Goal: Transaction & Acquisition: Book appointment/travel/reservation

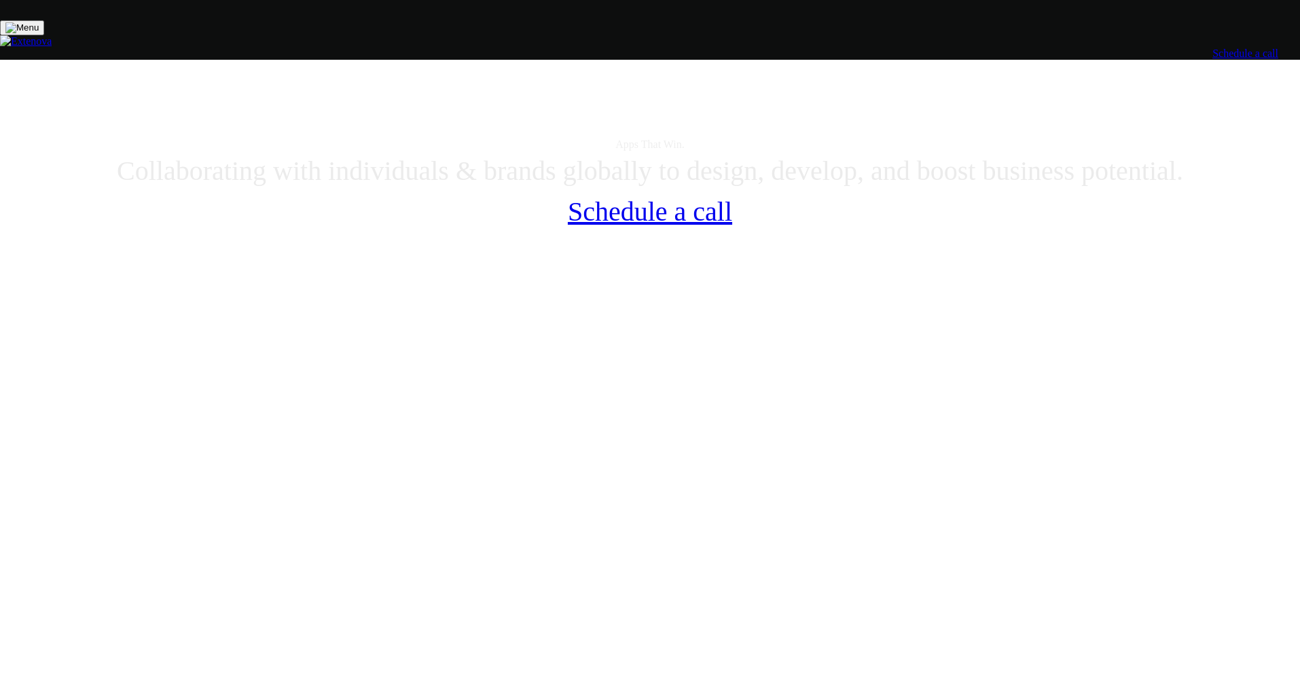
click at [628, 30] on div "Your product, built to scale." at bounding box center [649, 24] width 1289 height 12
click at [785, 151] on div "Apps That Win." at bounding box center [649, 145] width 1289 height 12
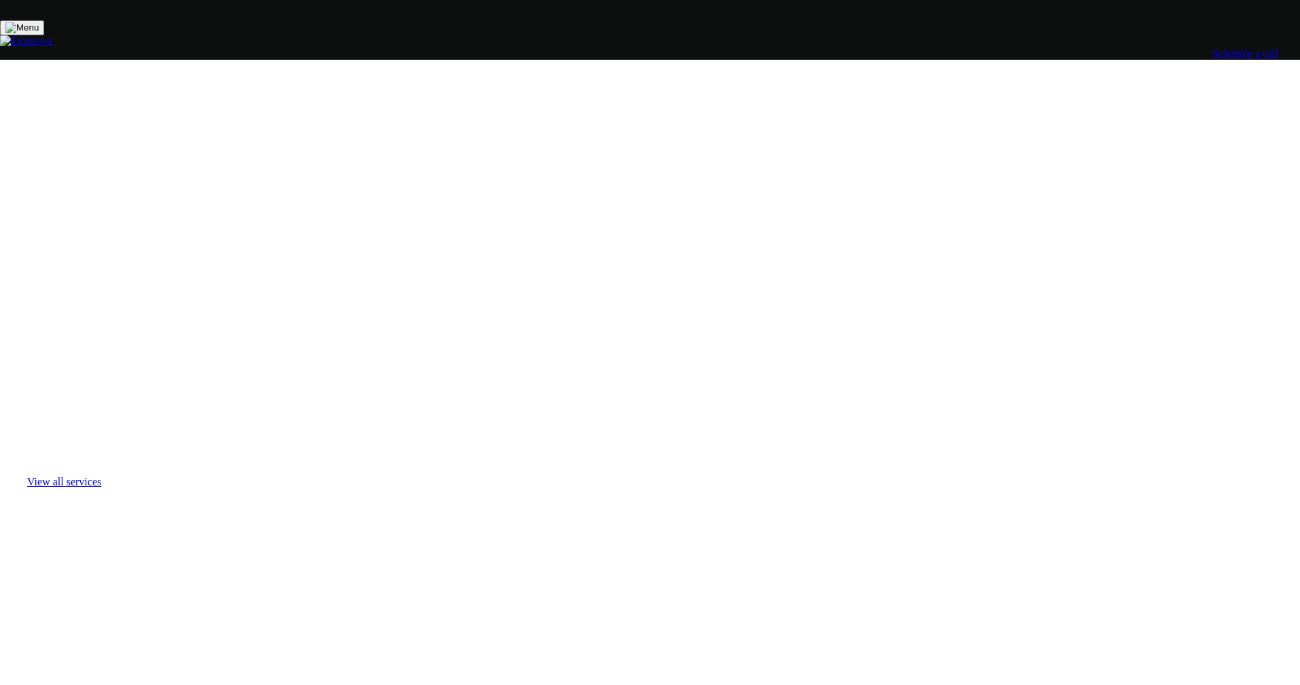
click at [723, 130] on div "No endless meetings. No confusing roadmaps. No cookie-cutter templates. No bloa…" at bounding box center [650, 124] width 1160 height 239
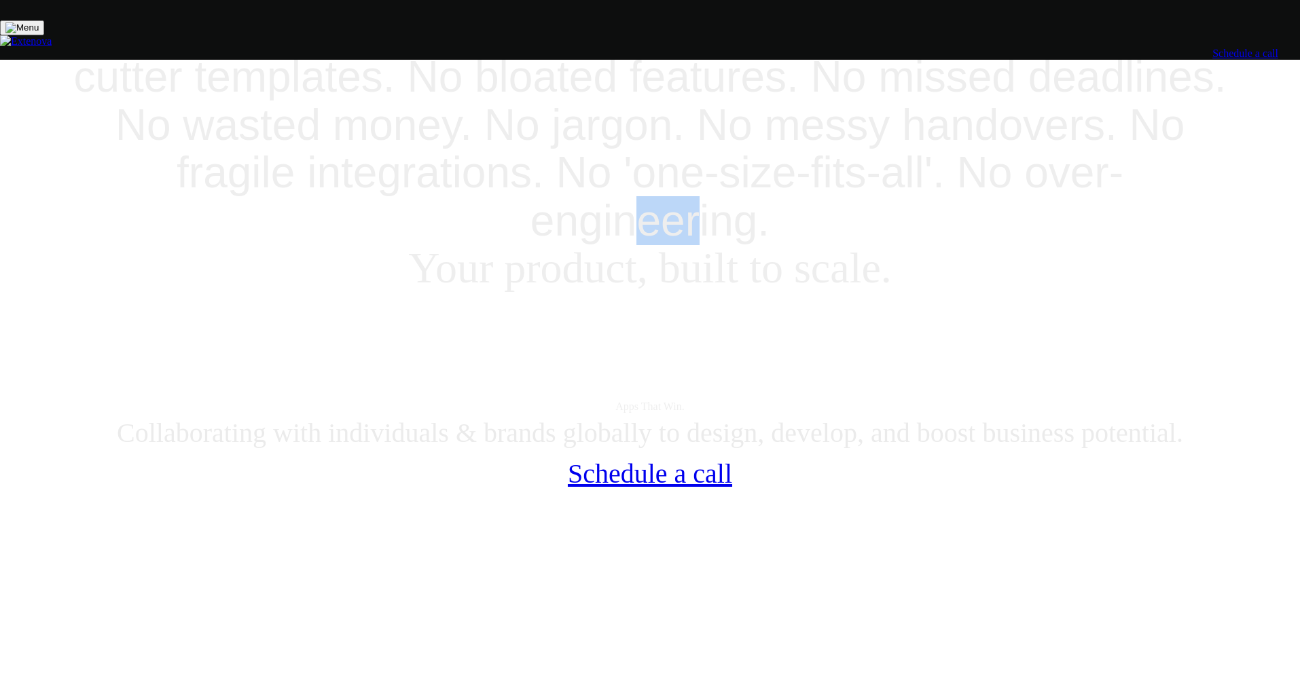
click at [723, 130] on div "No endless meetings. No confusing roadmaps. No cookie-cutter templates. No bloa…" at bounding box center [650, 124] width 1160 height 239
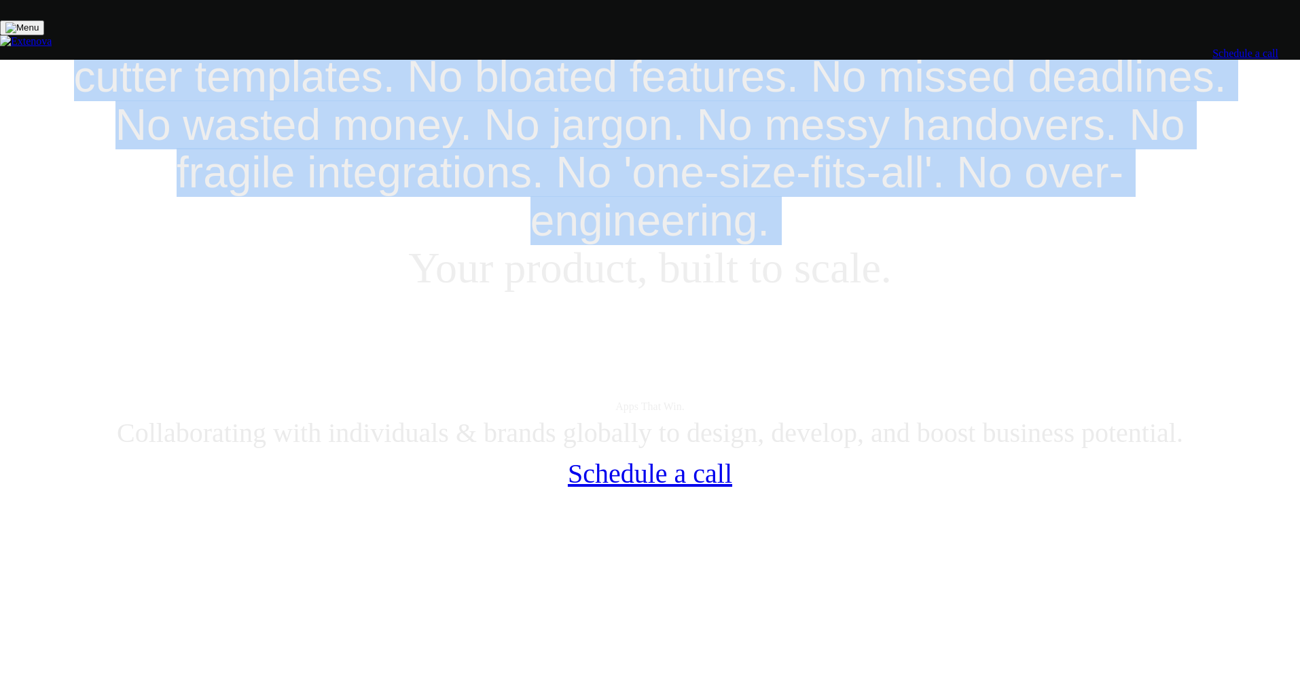
click at [723, 130] on div "No endless meetings. No confusing roadmaps. No cookie-cutter templates. No bloa…" at bounding box center [650, 124] width 1160 height 239
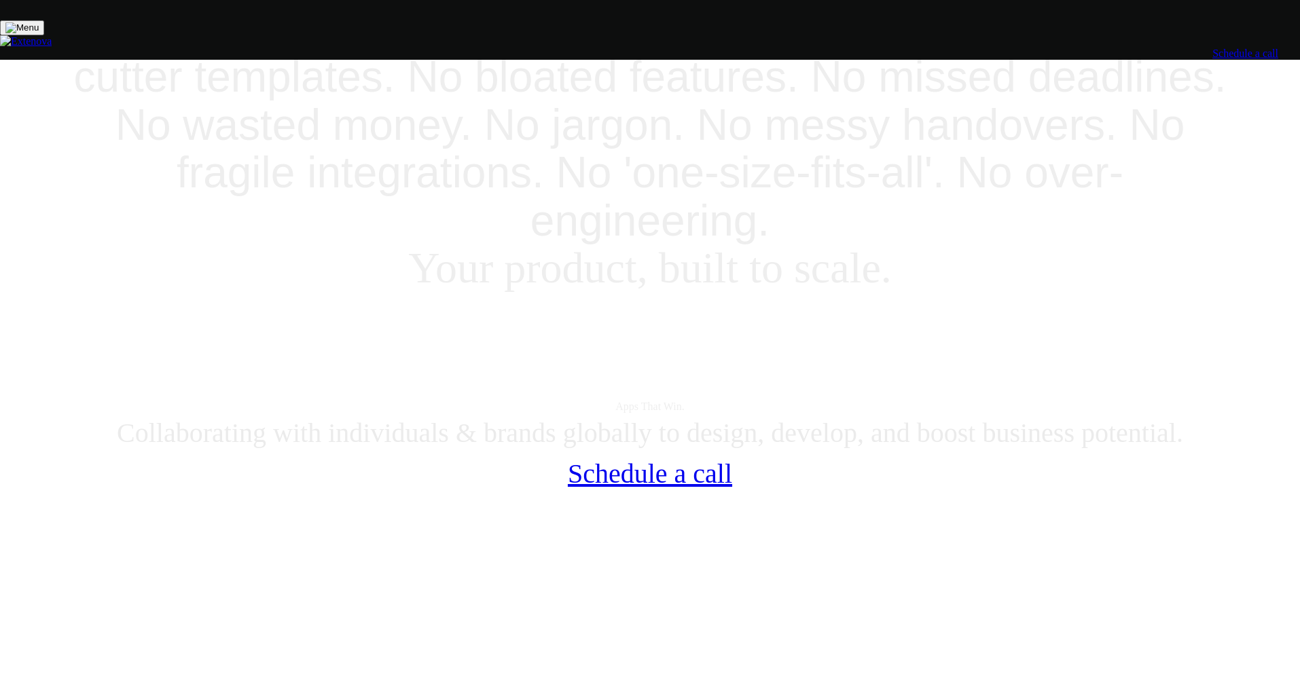
click at [737, 292] on div "Apps That Win. Collaborating with individuals & brands globally to design, deve…" at bounding box center [649, 419] width 1289 height 254
click at [739, 245] on div "Your product, built to scale." at bounding box center [650, 269] width 1160 height 48
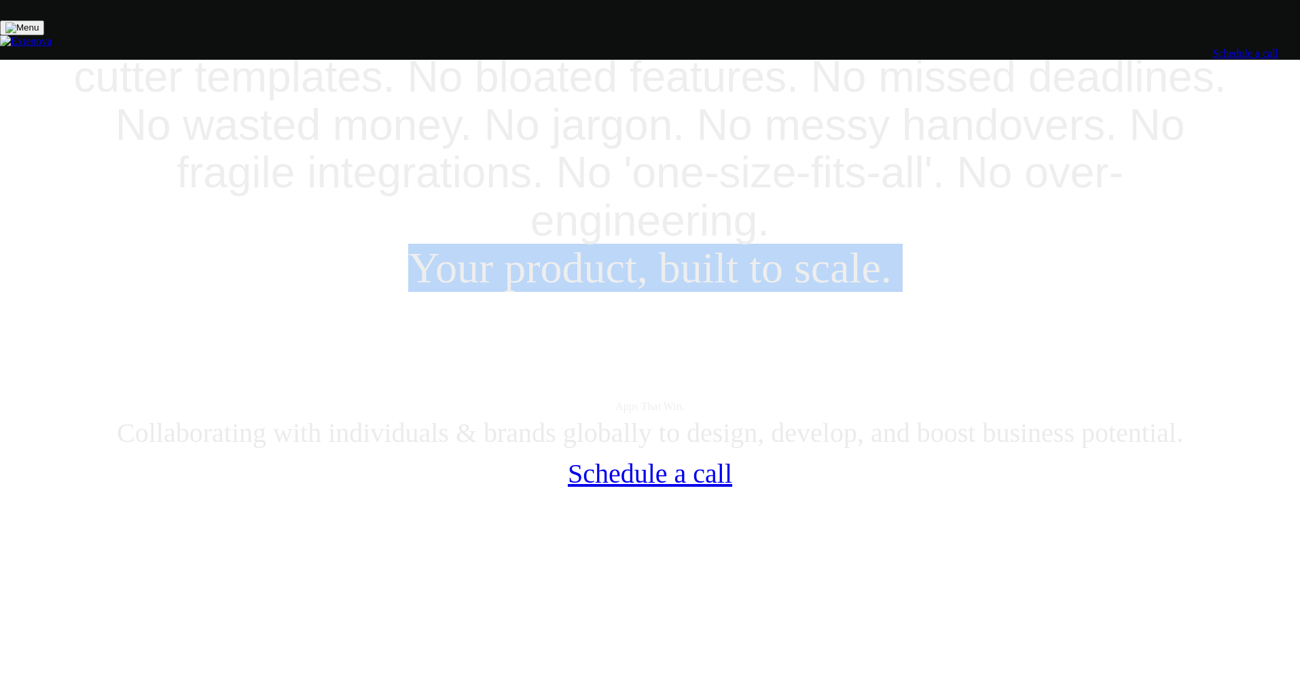
click at [739, 245] on div "Your product, built to scale." at bounding box center [650, 269] width 1160 height 48
click at [738, 166] on header "No endless meetings. No confusing roadmaps. No cookie-cutter templates. No bloa…" at bounding box center [649, 281] width 1289 height 553
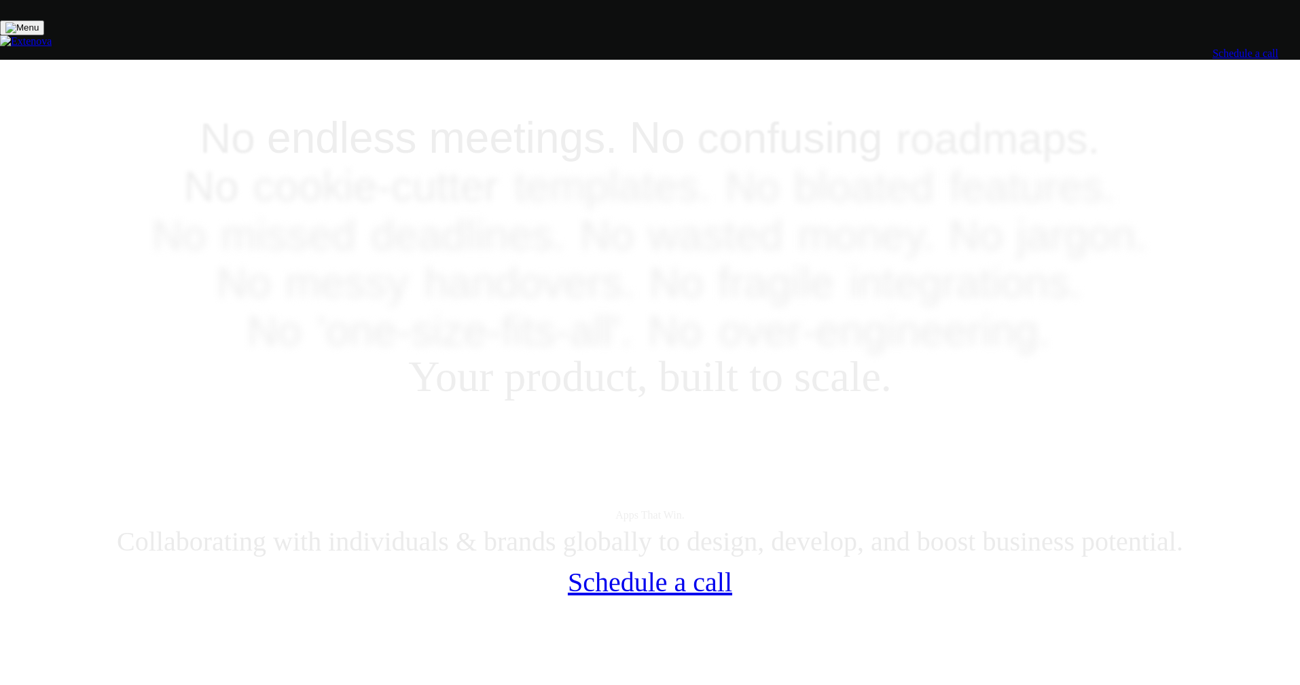
click at [877, 54] on div "Services ▼ ‣ Strategy ‣ App Design & Development ‣ iOS App Development ‣ Androi…" at bounding box center [650, 39] width 1300 height 39
click at [809, 422] on div "Apps That Win. Collaborating with individuals & brands globally to design, deve…" at bounding box center [649, 549] width 1289 height 254
drag, startPoint x: 868, startPoint y: 266, endPoint x: 467, endPoint y: 153, distance: 416.5
click at [768, 240] on div "No endless meetings. No confusing roadmaps. No cookie-cutter templates. No bloa…" at bounding box center [650, 268] width 1160 height 308
drag, startPoint x: 277, startPoint y: 124, endPoint x: 217, endPoint y: 149, distance: 65.2
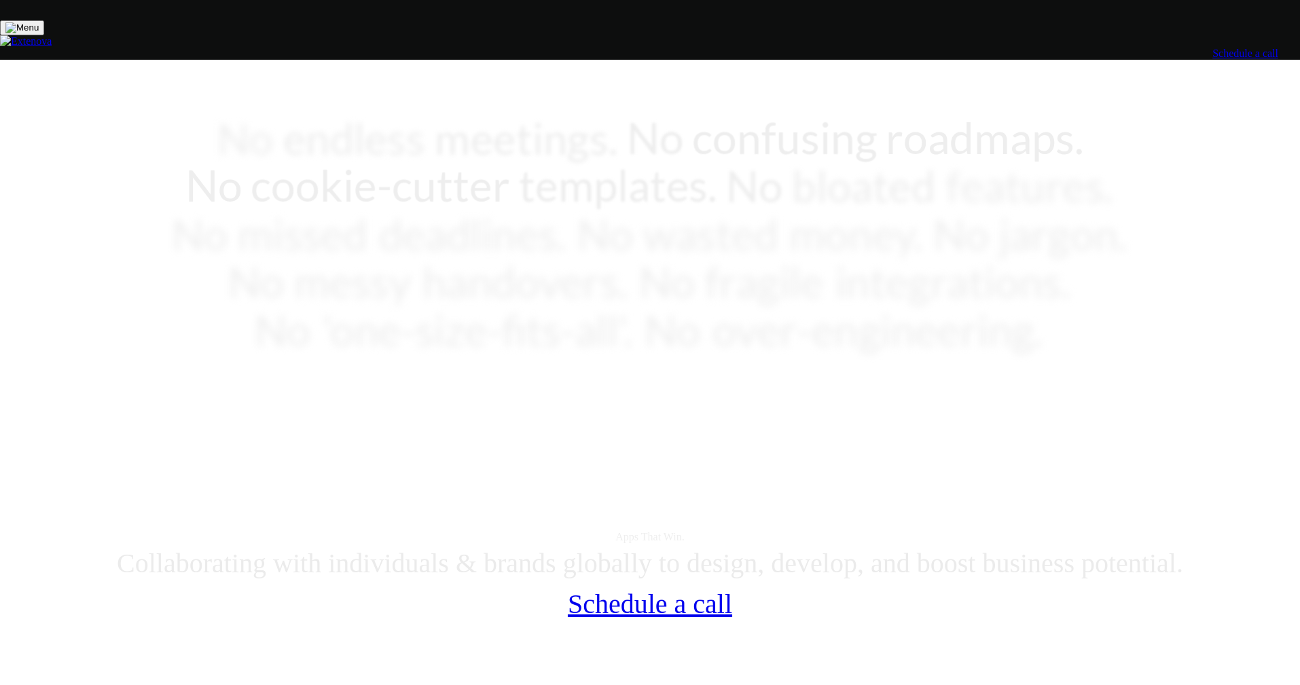
click at [209, 141] on div "No endless meetings. No confusing roadmaps. No cookie-cutter templates. No bloa…" at bounding box center [649, 213] width 1289 height 417
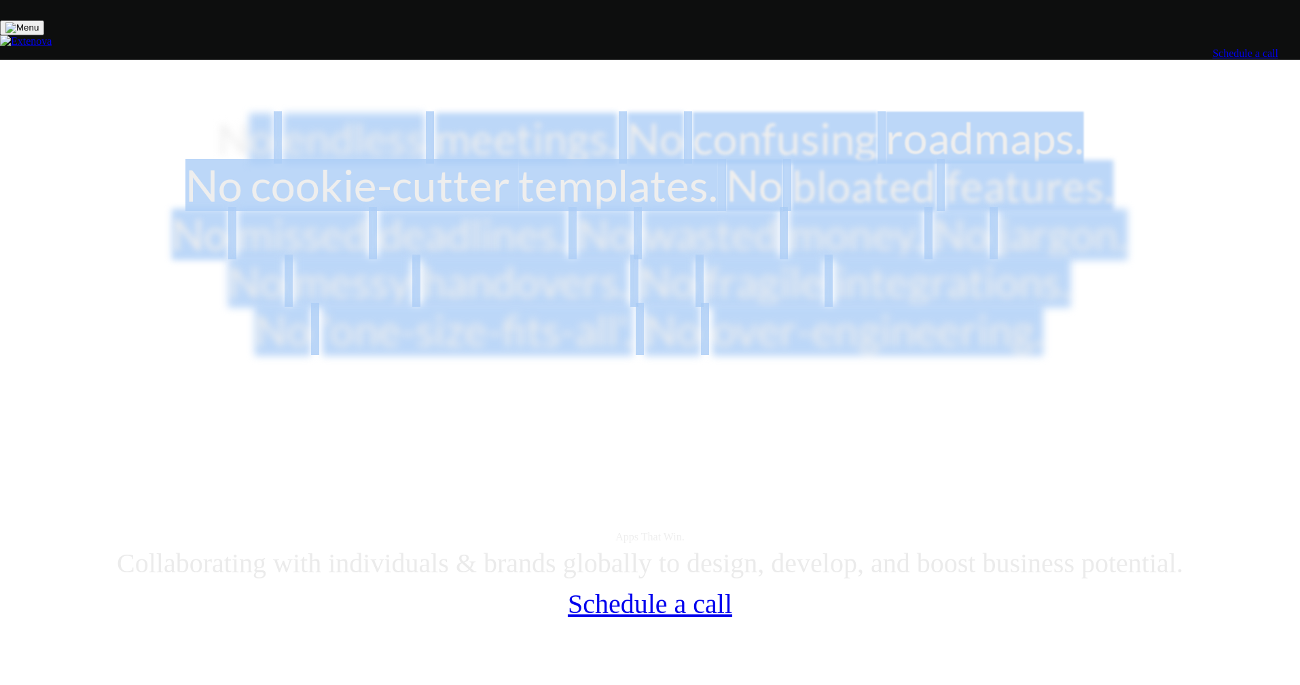
drag, startPoint x: 226, startPoint y: 155, endPoint x: 848, endPoint y: 278, distance: 633.5
click at [699, 245] on div "No endless meetings. No confusing roadmaps. No cookie-cutter templates. No bloa…" at bounding box center [650, 268] width 1160 height 308
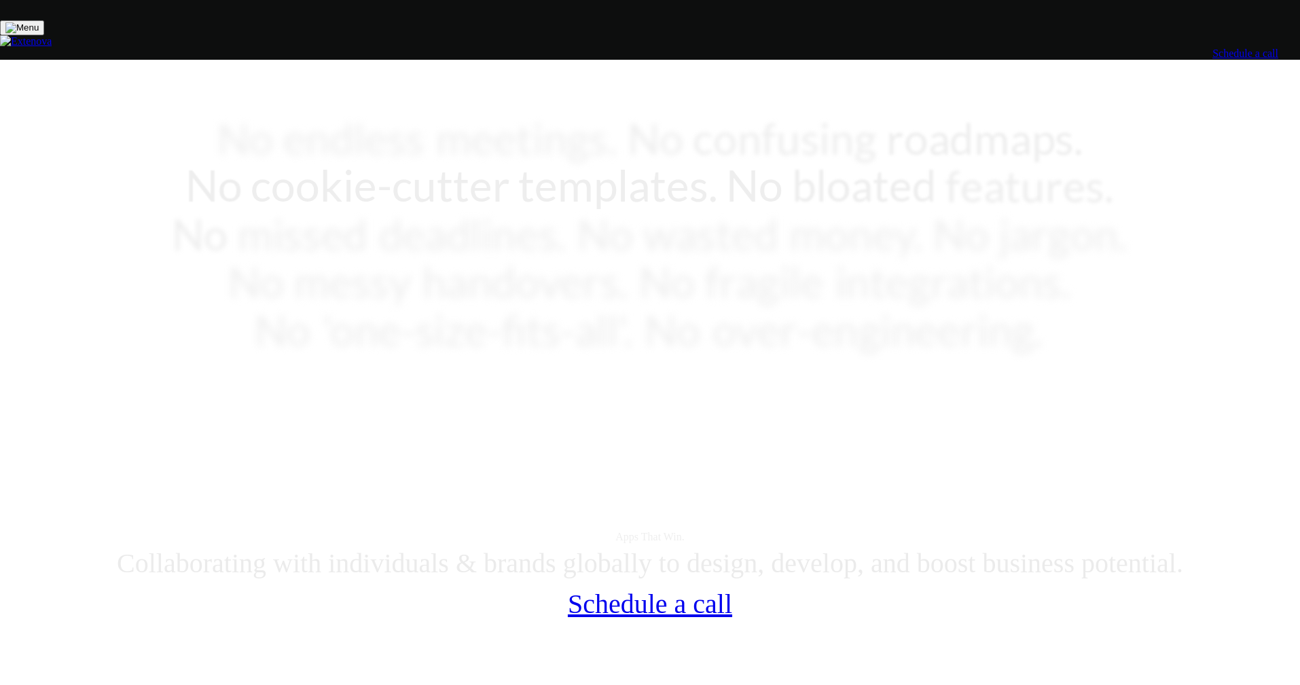
click at [854, 422] on div "Apps That Win. Collaborating with individuals & brands globally to design, deve…" at bounding box center [649, 549] width 1289 height 254
click at [898, 422] on div "Apps That Win. Collaborating with individuals & brands globally to design, deve…" at bounding box center [649, 549] width 1289 height 254
click at [569, 210] on span "deadlines." at bounding box center [473, 234] width 192 height 48
click at [766, 566] on div "Your product, built to scale." at bounding box center [651, 614] width 774 height 96
drag, startPoint x: 804, startPoint y: 439, endPoint x: 521, endPoint y: 393, distance: 287.1
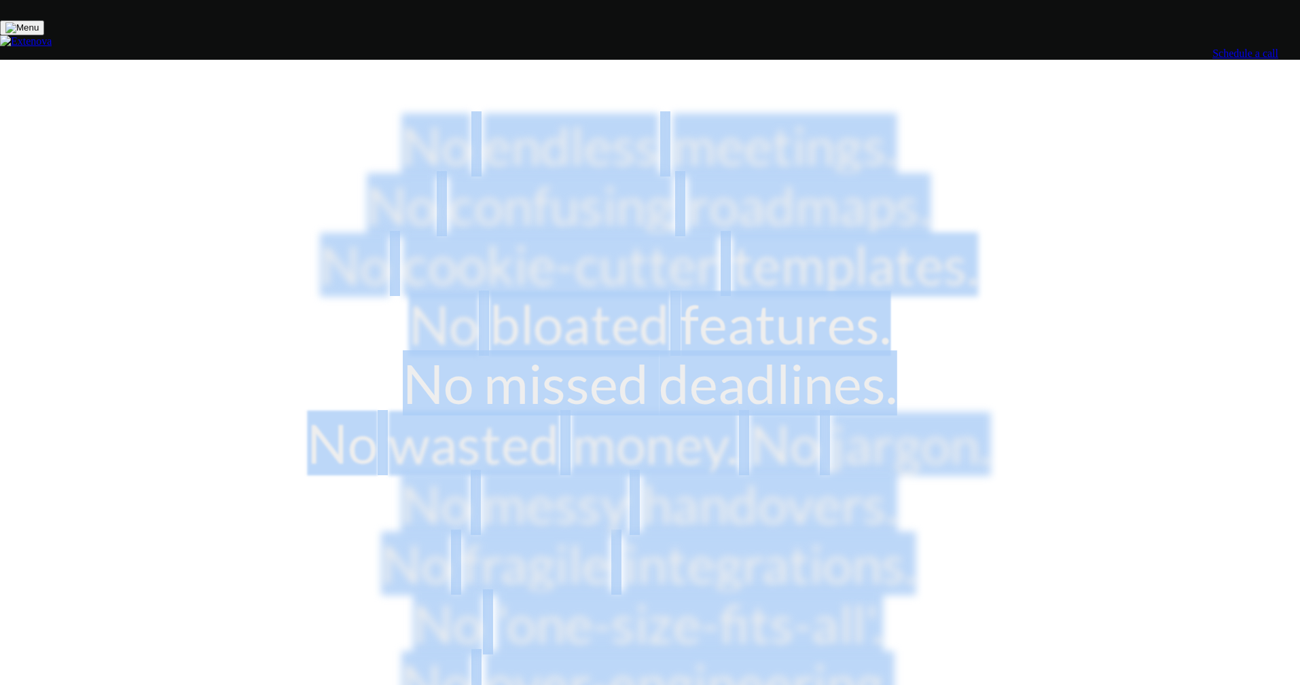
drag, startPoint x: 803, startPoint y: 467, endPoint x: 49, endPoint y: 112, distance: 833.4
click at [49, 112] on div "No endless meetings. No confusing roadmaps. No cookie-cutter templates. No bloa…" at bounding box center [649, 446] width 1289 height 882
copy div "No endless meetings. No confusing roadmaps. No cookie-cutter templates. No bloa…"
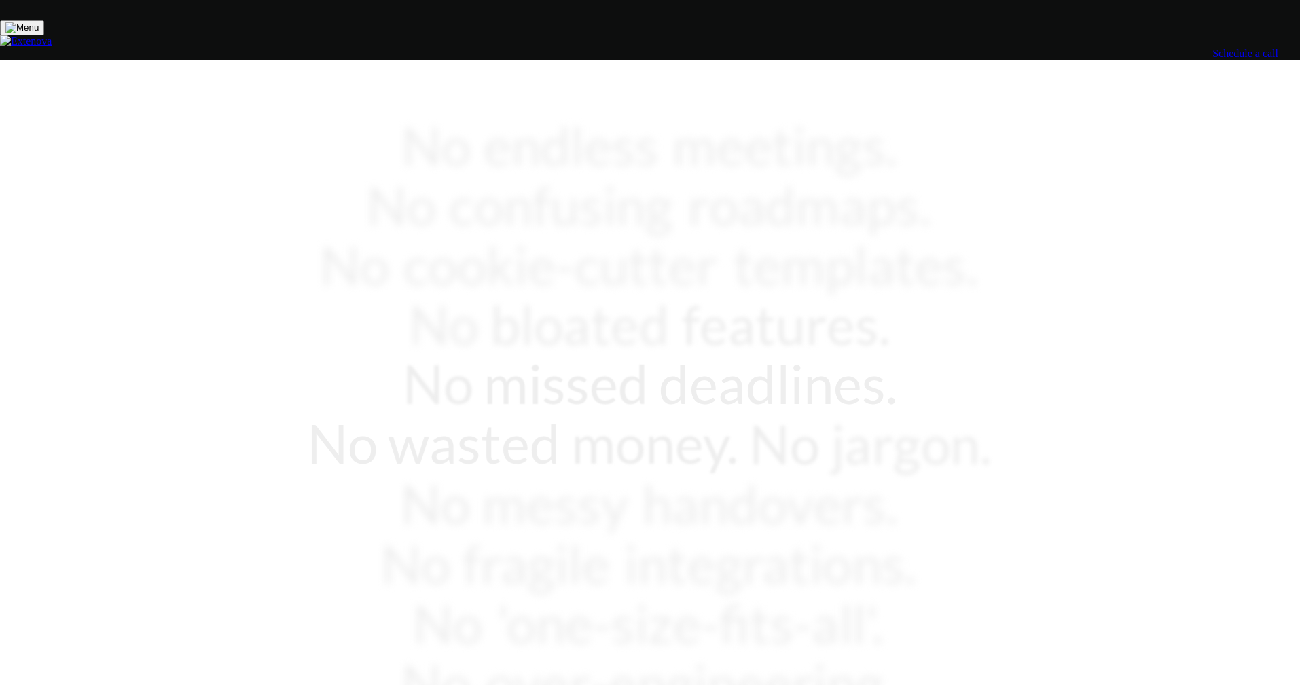
click at [1033, 228] on div "No endless meetings. No confusing roadmaps. No cookie-cutter templates. No bloa…" at bounding box center [649, 446] width 1289 height 882
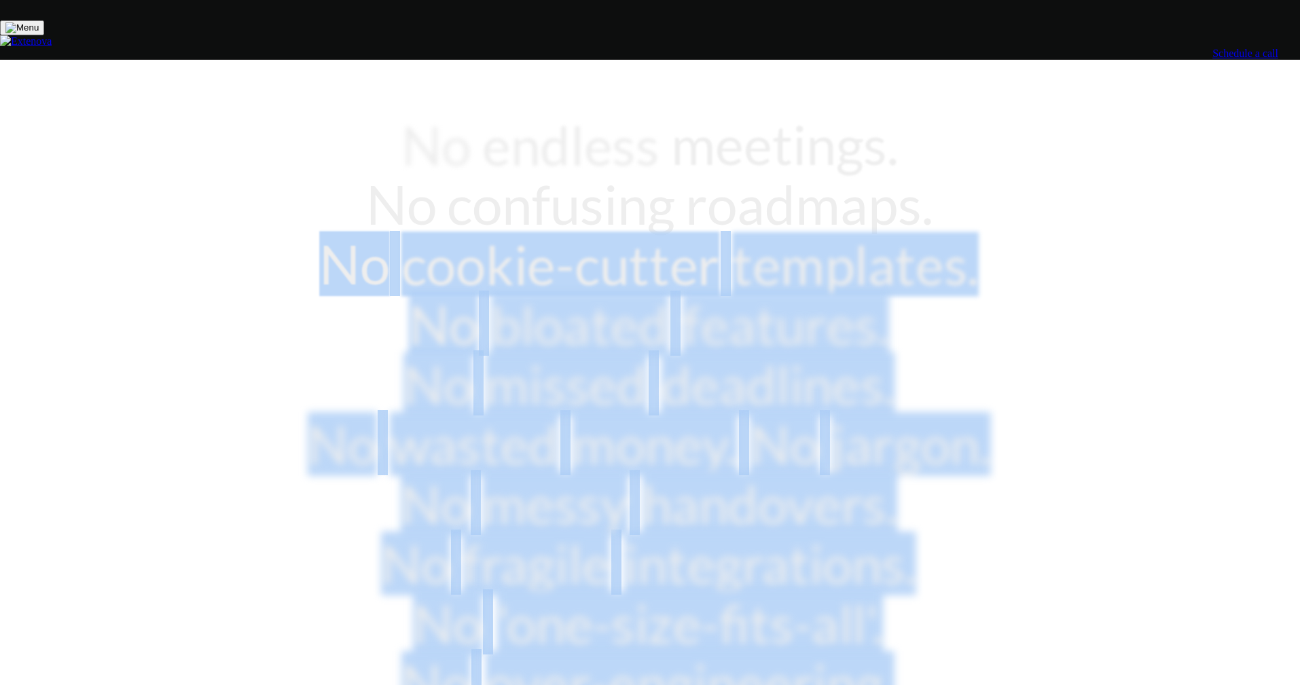
drag, startPoint x: 688, startPoint y: 377, endPoint x: 281, endPoint y: 189, distance: 448.9
click at [281, 189] on div "No endless meetings. No confusing roadmaps. No cookie-cutter templates. No bloa…" at bounding box center [649, 476] width 1289 height 942
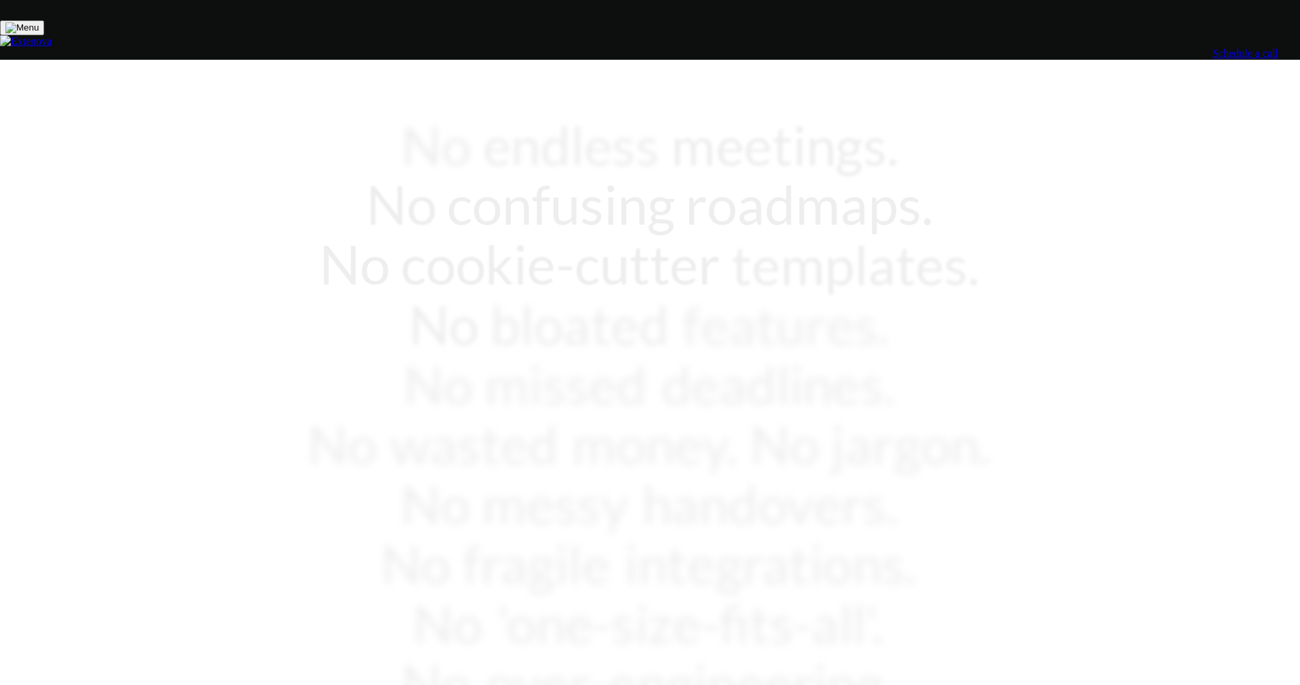
click at [278, 187] on div "No endless meetings. No confusing roadmaps. No cookie-cutter templates. No bloa…" at bounding box center [649, 476] width 1289 height 942
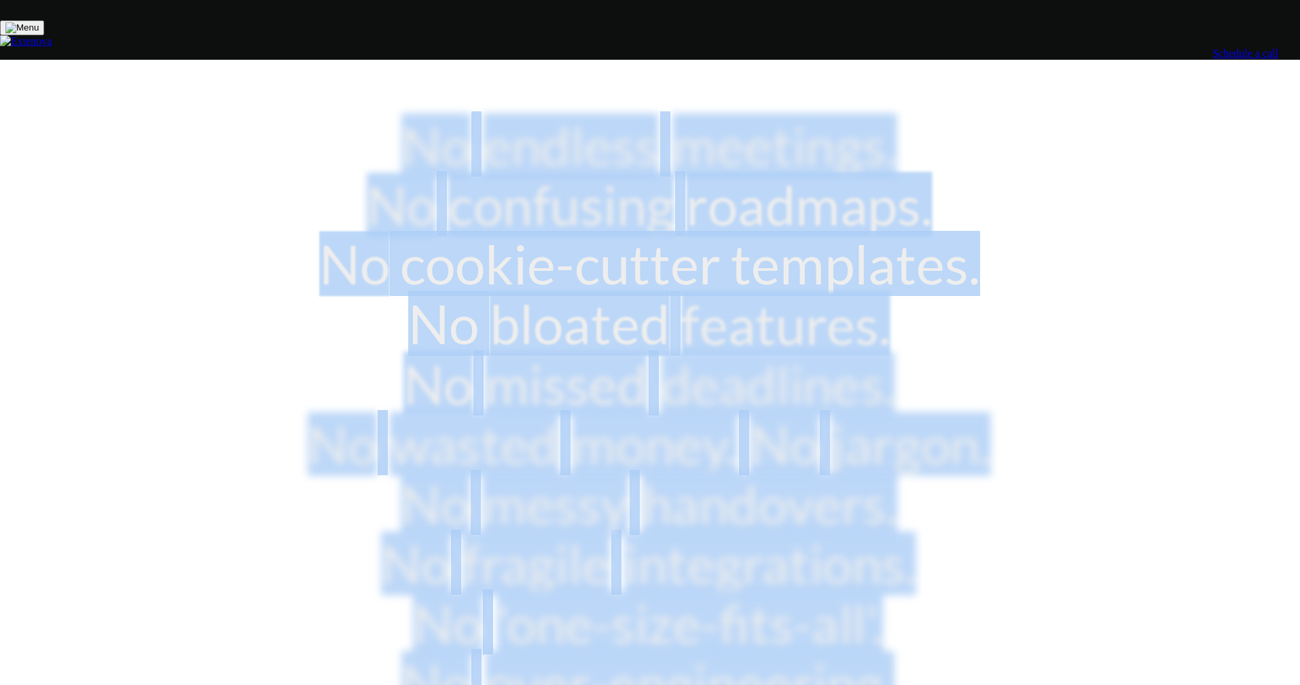
drag, startPoint x: 282, startPoint y: 150, endPoint x: 914, endPoint y: 378, distance: 671.4
click at [914, 378] on div "No endless meetings. No confusing roadmaps. No cookie-cutter templates. No bloa…" at bounding box center [649, 476] width 1289 height 942
click at [914, 378] on div "No endless meetings. No confusing roadmaps. No cookie-cutter templates. No bloa…" at bounding box center [651, 530] width 774 height 833
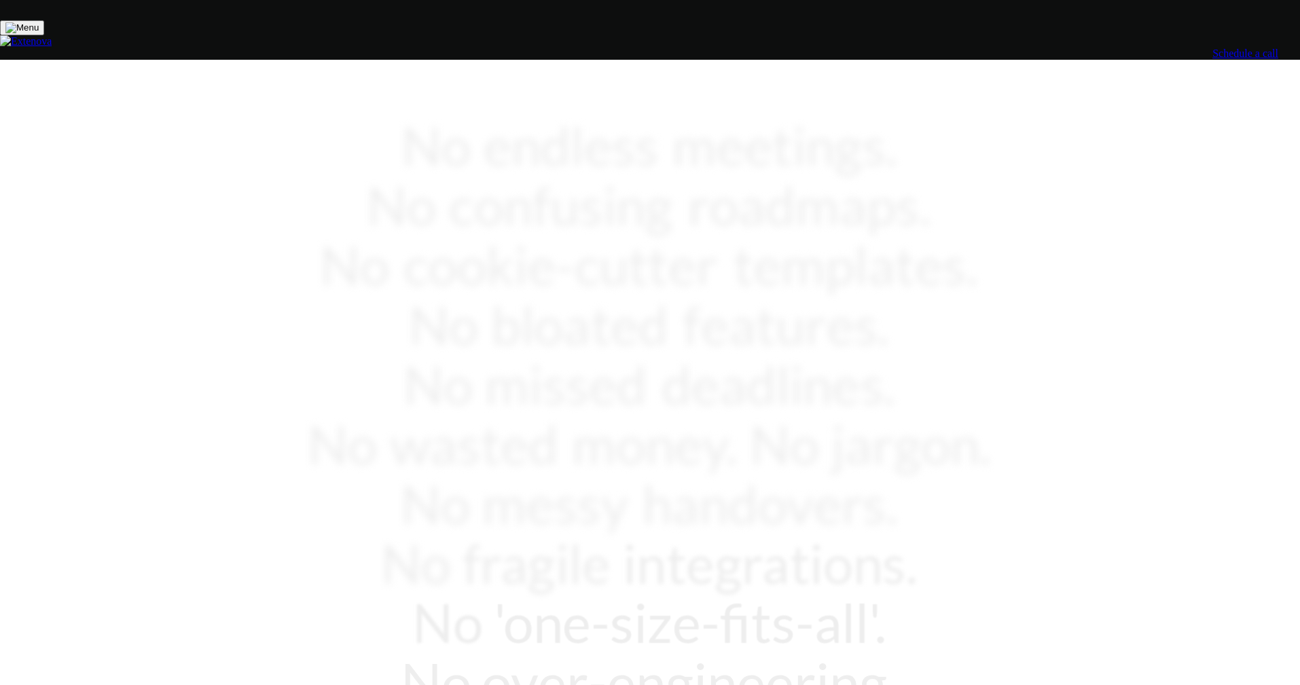
click at [1212, 48] on link "Schedule a call" at bounding box center [1245, 54] width 66 height 12
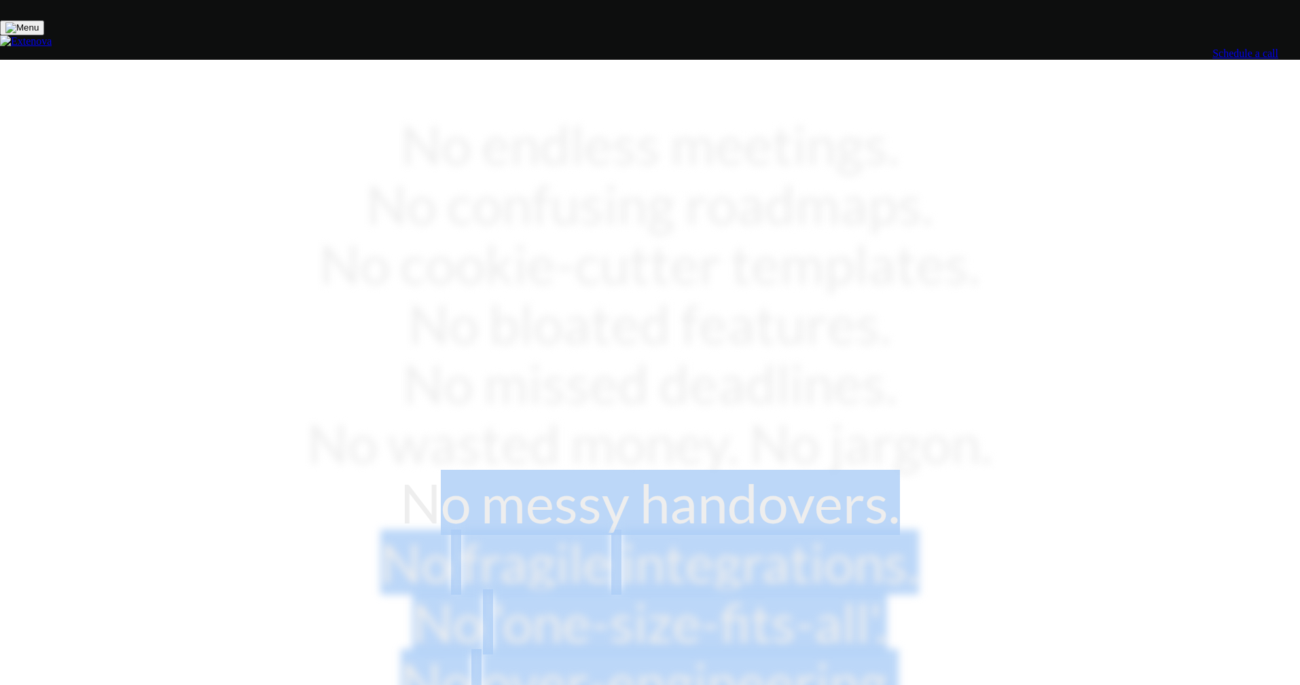
drag, startPoint x: 801, startPoint y: 467, endPoint x: 589, endPoint y: 283, distance: 281.2
click at [592, 284] on div "No endless meetings. No confusing roadmaps. No cookie-cutter templates. No bloa…" at bounding box center [651, 530] width 774 height 833
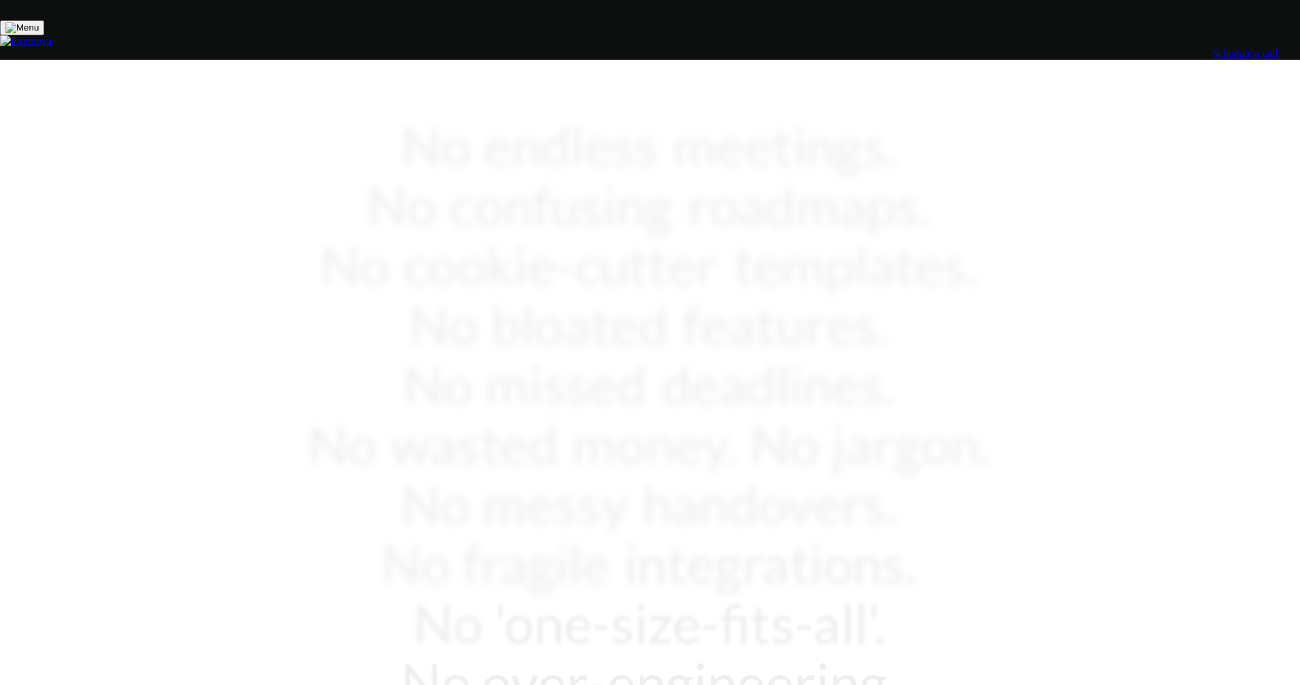
click at [569, 266] on div "No endless meetings. No confusing roadmaps. No cookie-cutter templates. No bloa…" at bounding box center [651, 413] width 774 height 598
click at [494, 568] on div "Your Apps, Built to Win & Scale." at bounding box center [651, 639] width 774 height 143
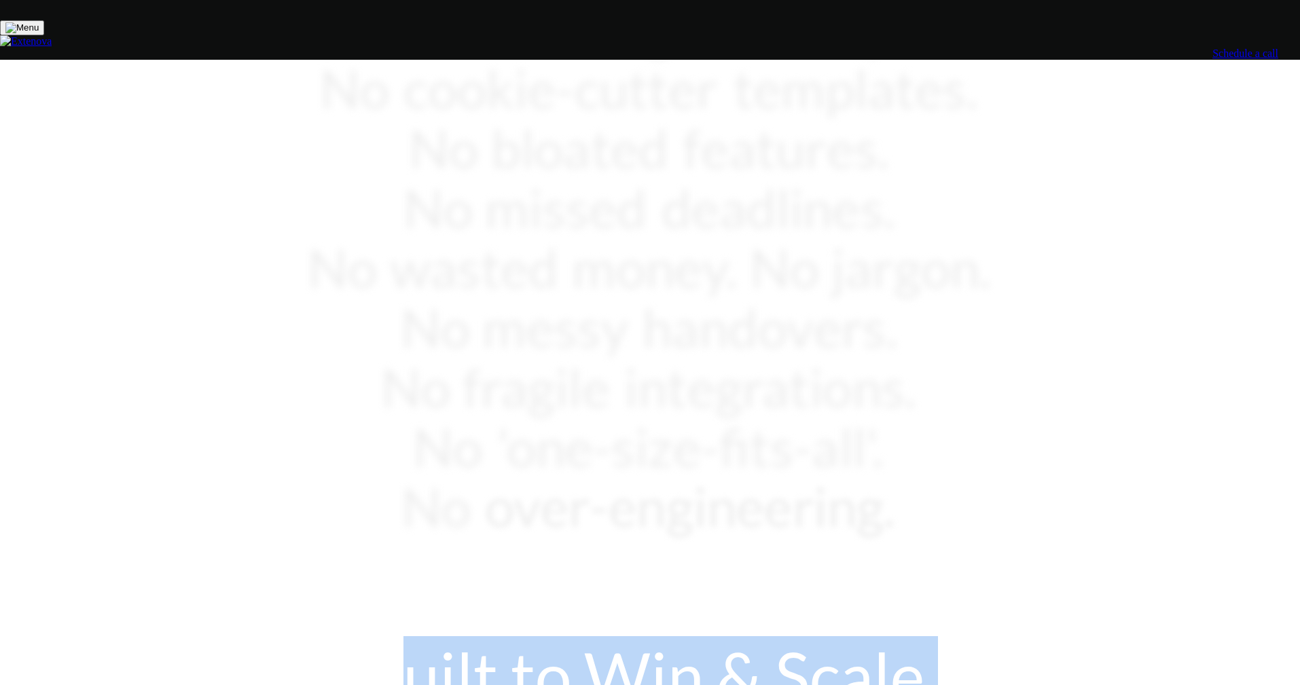
drag, startPoint x: 541, startPoint y: 297, endPoint x: 877, endPoint y: 284, distance: 336.5
click at [877, 568] on div "Your Apps, Built to Win & Scale." at bounding box center [651, 639] width 774 height 143
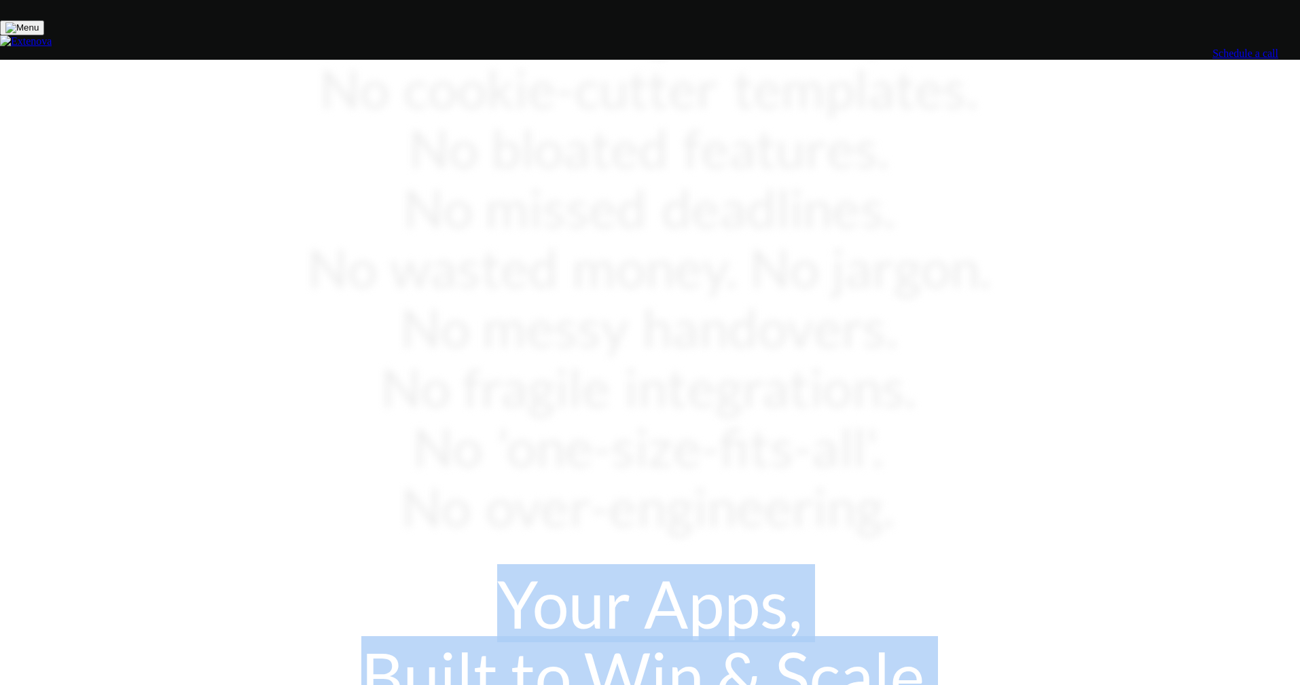
drag, startPoint x: 878, startPoint y: 283, endPoint x: 448, endPoint y: 227, distance: 434.3
click at [448, 568] on div "Your Apps, Built to Win & Scale." at bounding box center [651, 639] width 774 height 143
click at [635, 568] on div "Your Apps, Built to Win & Scale." at bounding box center [651, 639] width 774 height 143
drag, startPoint x: 867, startPoint y: 271, endPoint x: 473, endPoint y: 225, distance: 396.0
click at [473, 568] on div "Your Apps, Built to Win & Scale." at bounding box center [651, 639] width 774 height 143
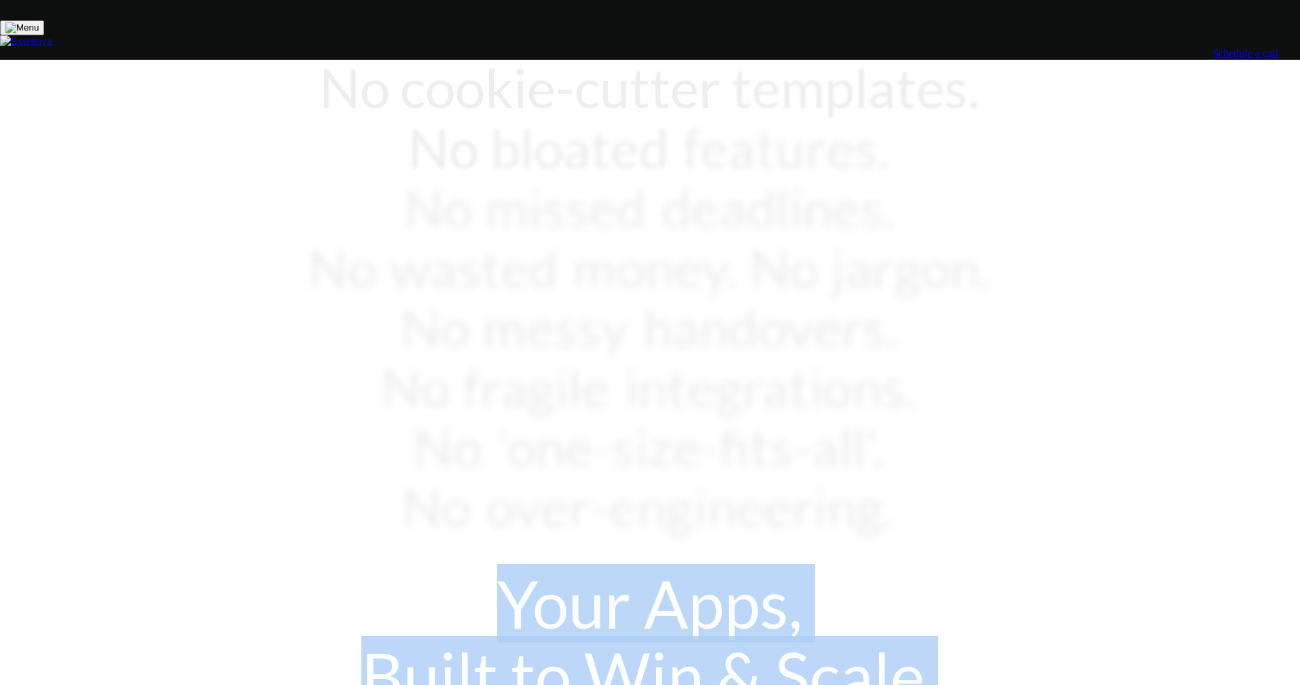
click at [473, 568] on div "Your Apps, Built to Win & Scale." at bounding box center [651, 639] width 774 height 143
drag, startPoint x: 484, startPoint y: 230, endPoint x: 893, endPoint y: 268, distance: 410.0
click at [893, 568] on div "Your Apps, Built to Win & Scale." at bounding box center [651, 639] width 774 height 143
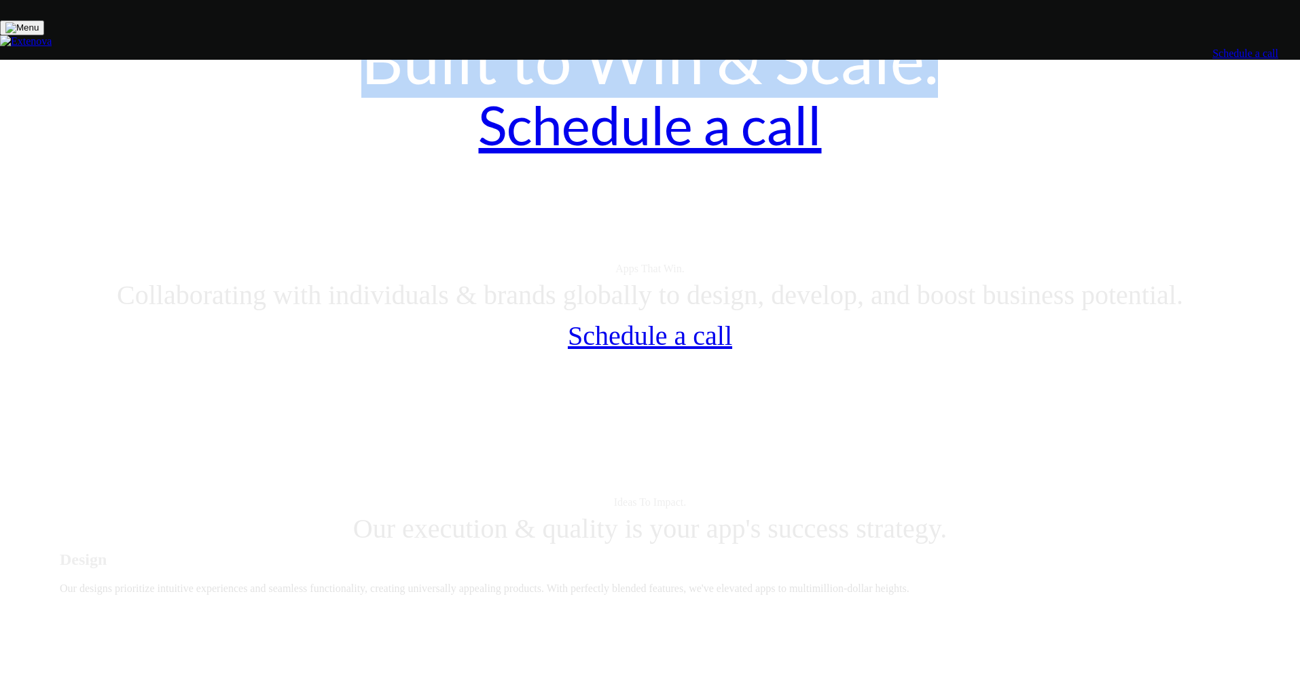
scroll to position [123, 0]
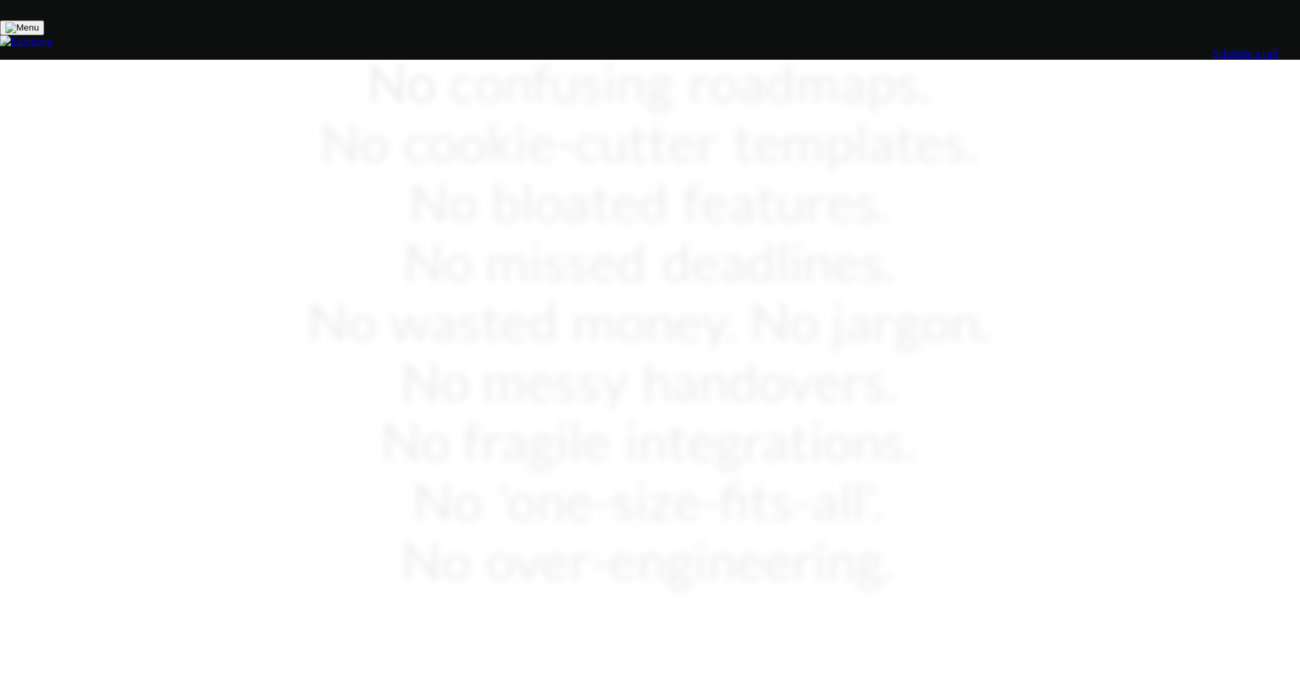
click at [922, 621] on div "Your Apps, Built to Win & Scale." at bounding box center [651, 692] width 774 height 143
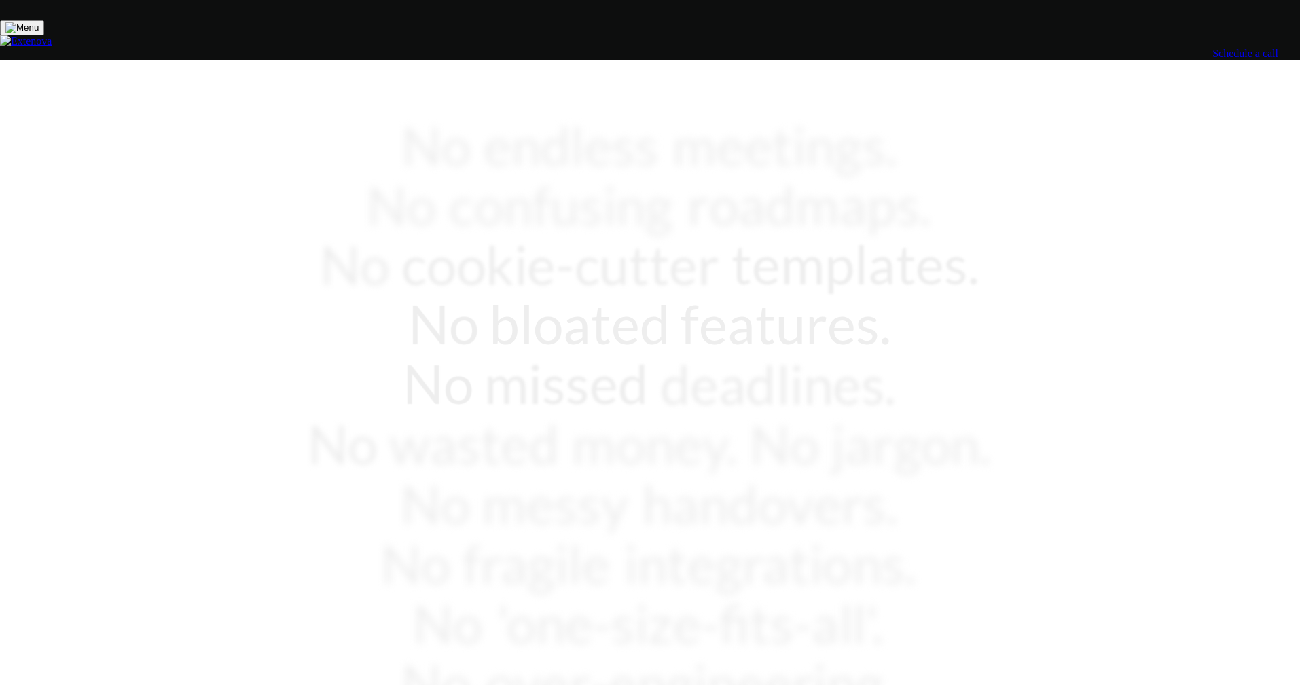
drag, startPoint x: 606, startPoint y: 420, endPoint x: 801, endPoint y: 451, distance: 198.0
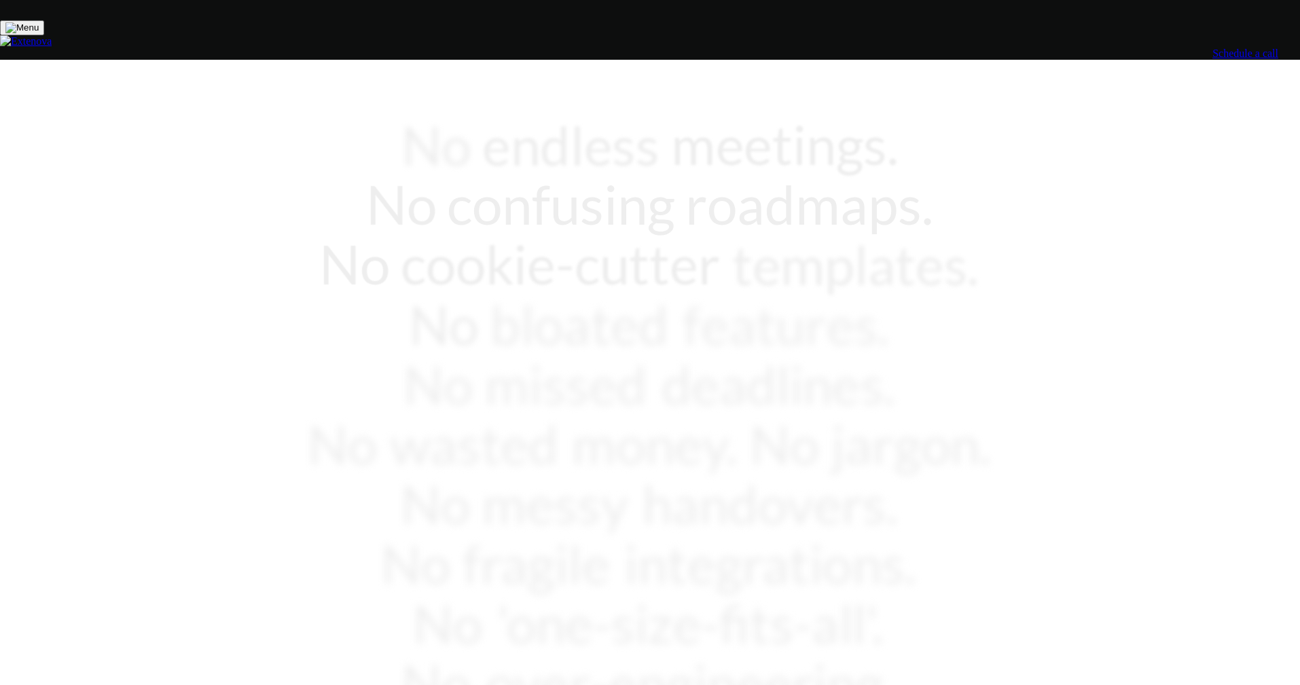
drag, startPoint x: 801, startPoint y: 451, endPoint x: 507, endPoint y: 412, distance: 296.6
drag, startPoint x: 599, startPoint y: 420, endPoint x: 810, endPoint y: 461, distance: 215.3
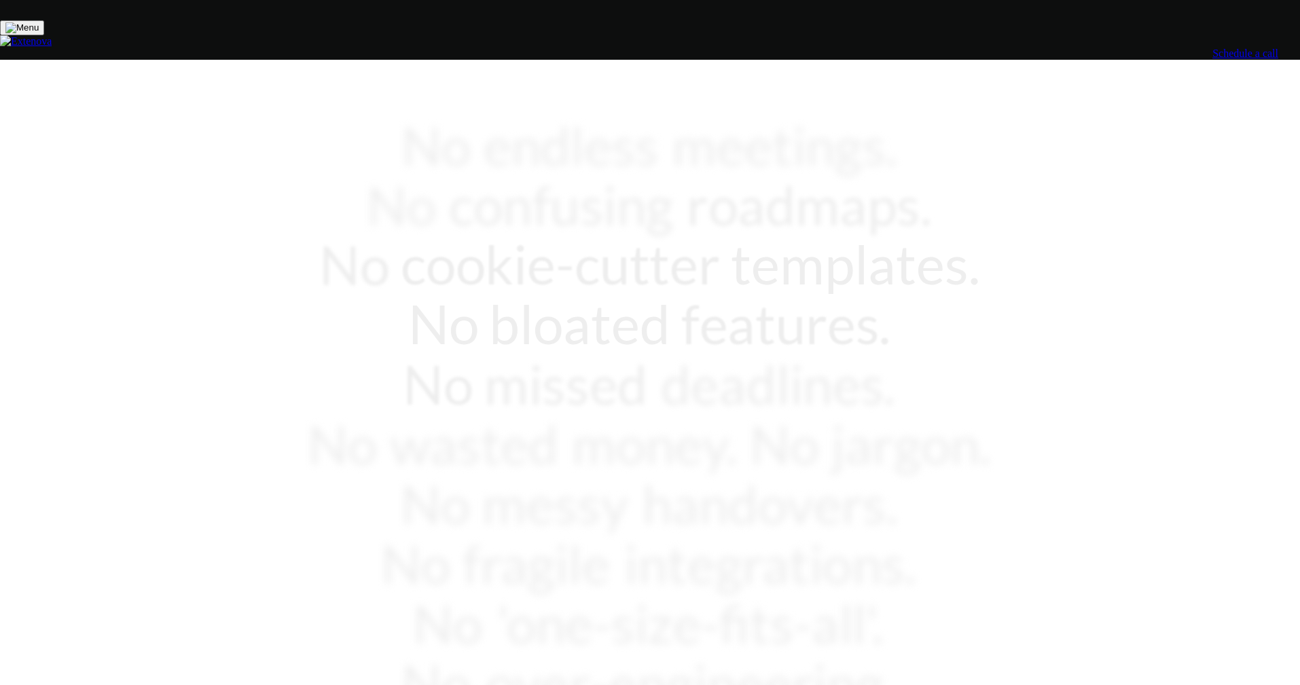
drag, startPoint x: 810, startPoint y: 461, endPoint x: 593, endPoint y: 448, distance: 217.7
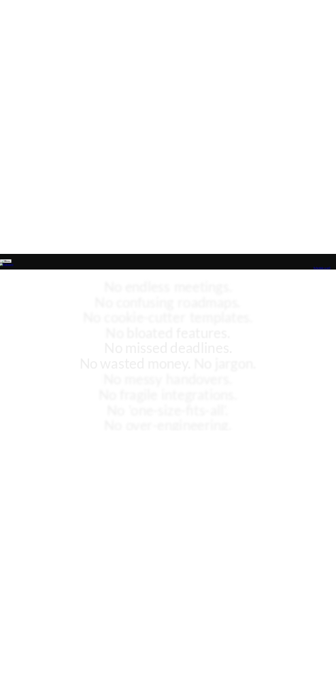
scroll to position [42, 0]
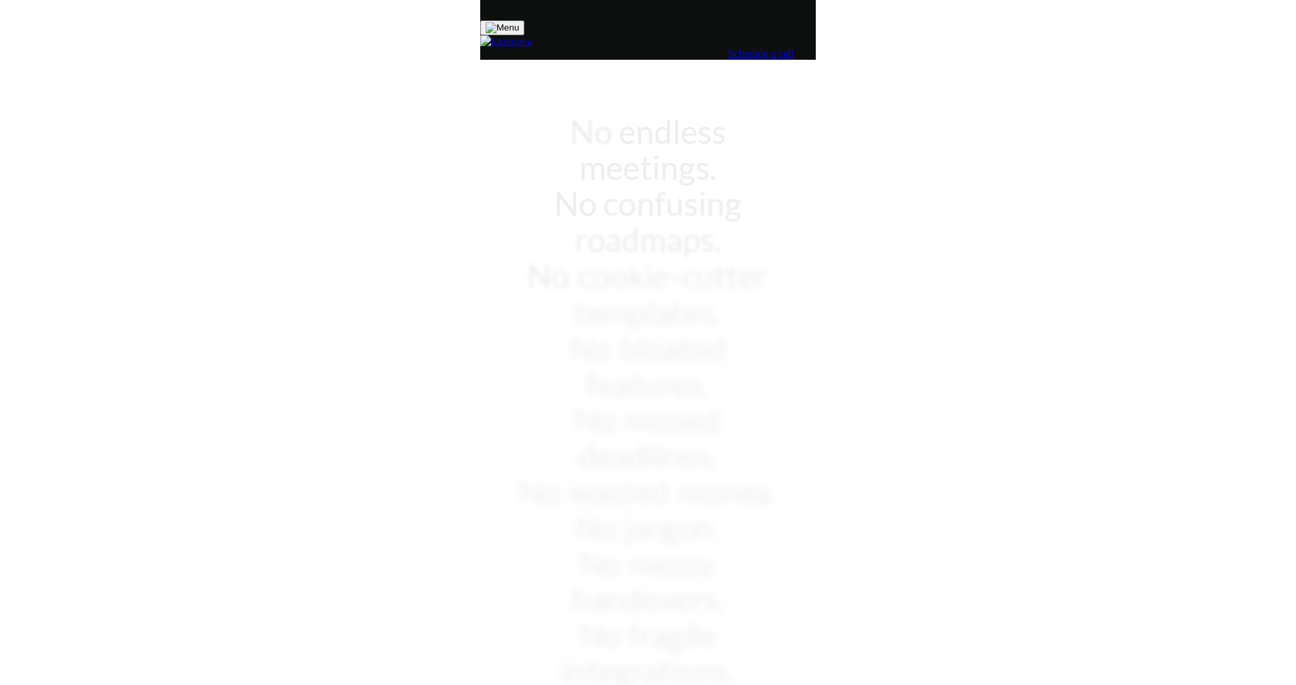
scroll to position [56, 0]
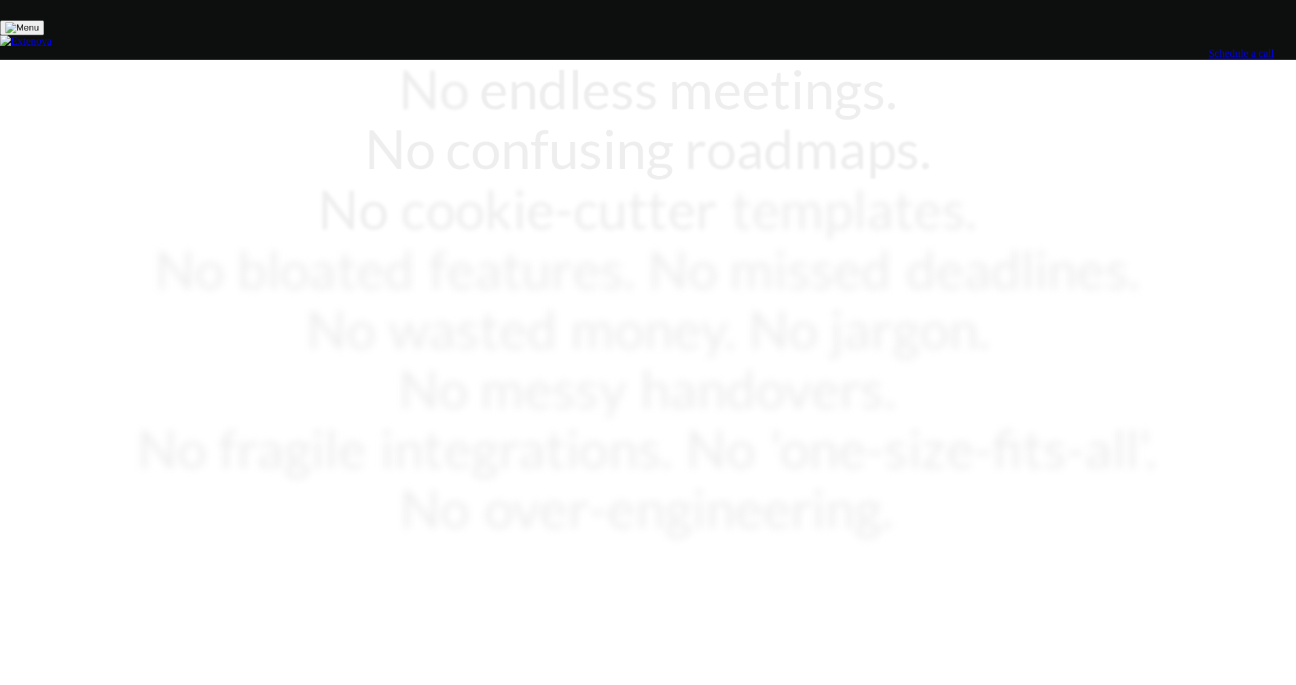
click at [335, 569] on div "Your Apps, Built to Win & Scale." at bounding box center [648, 640] width 1028 height 143
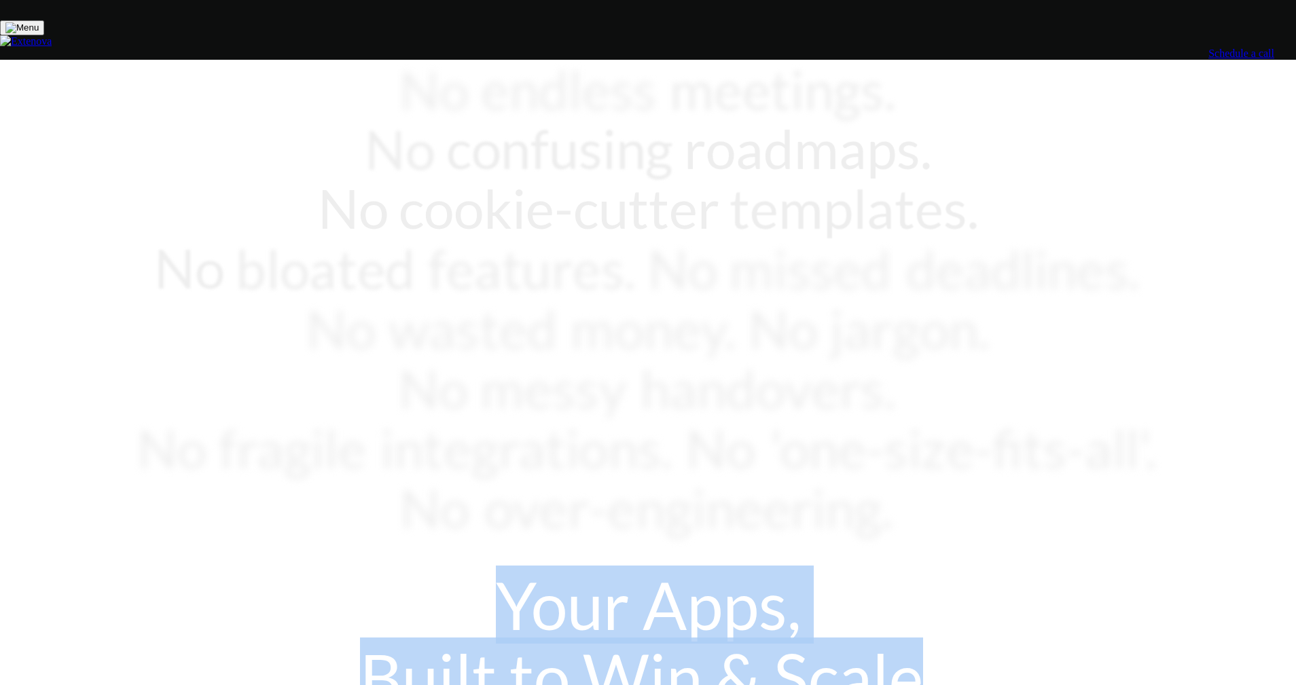
drag, startPoint x: 624, startPoint y: 318, endPoint x: 756, endPoint y: 346, distance: 134.8
click at [335, 569] on div "Your Apps, Built to Win & Scale." at bounding box center [648, 640] width 1028 height 143
drag, startPoint x: 756, startPoint y: 346, endPoint x: 533, endPoint y: 314, distance: 225.1
click at [335, 569] on div "Your Apps, Built to Win & Scale." at bounding box center [648, 640] width 1028 height 143
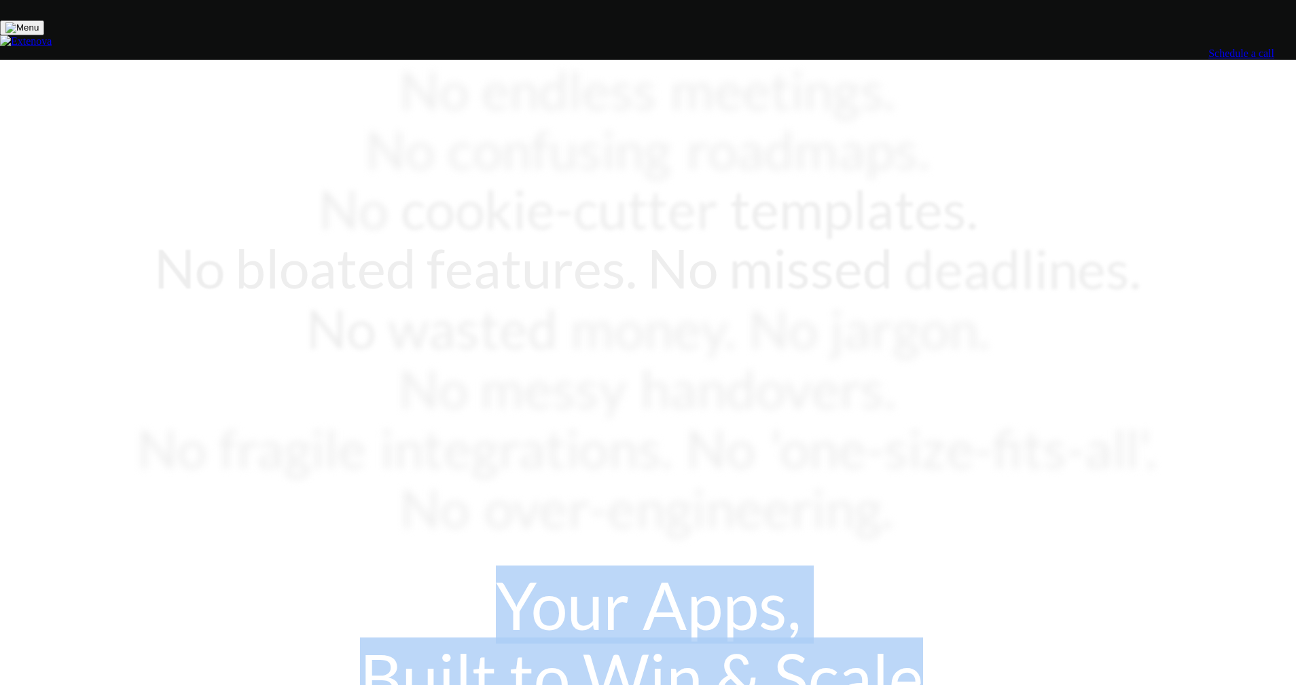
click at [335, 569] on div "Your Apps, Built to Win & Scale." at bounding box center [648, 640] width 1028 height 143
drag, startPoint x: 533, startPoint y: 314, endPoint x: 810, endPoint y: 376, distance: 283.3
click at [335, 569] on div "Your Apps, Built to Win & Scale." at bounding box center [648, 640] width 1028 height 143
click at [335, 283] on div "No endless meetings. No confusing roadmaps. No cookie-cutter templates. No bloa…" at bounding box center [648, 415] width 1028 height 714
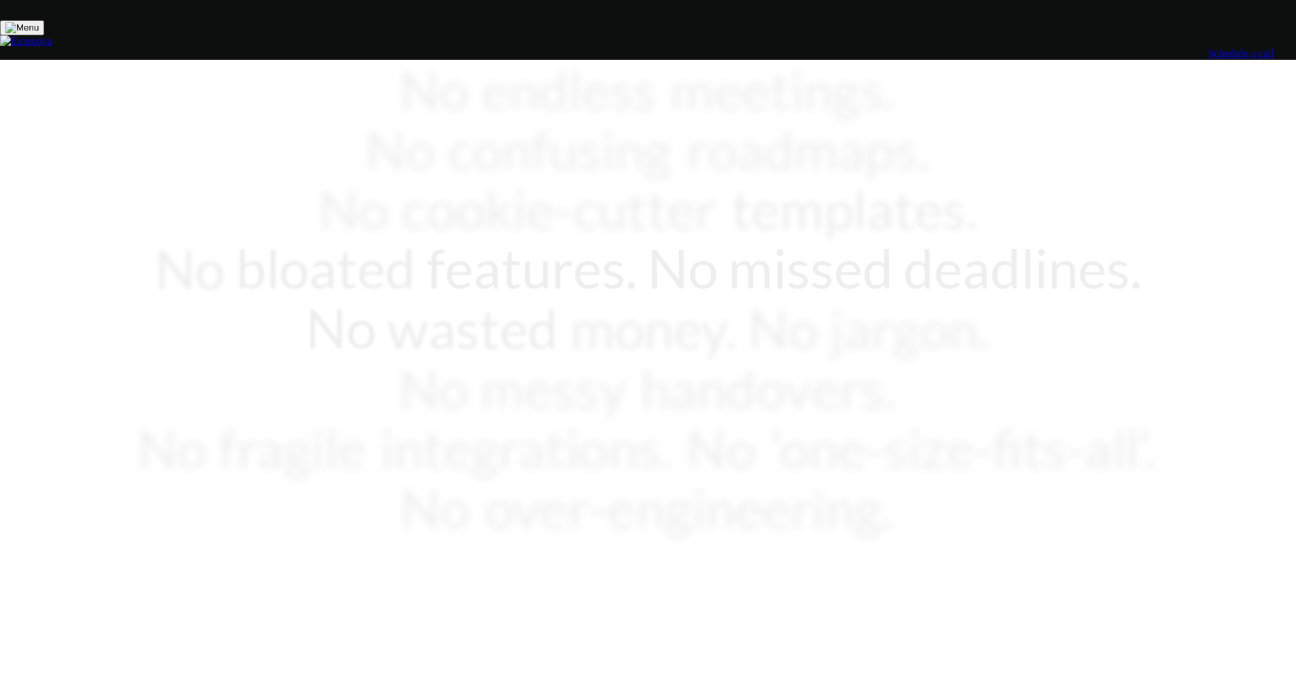
click at [335, 569] on div "Your Apps, Built to Win & Scale." at bounding box center [648, 640] width 1028 height 143
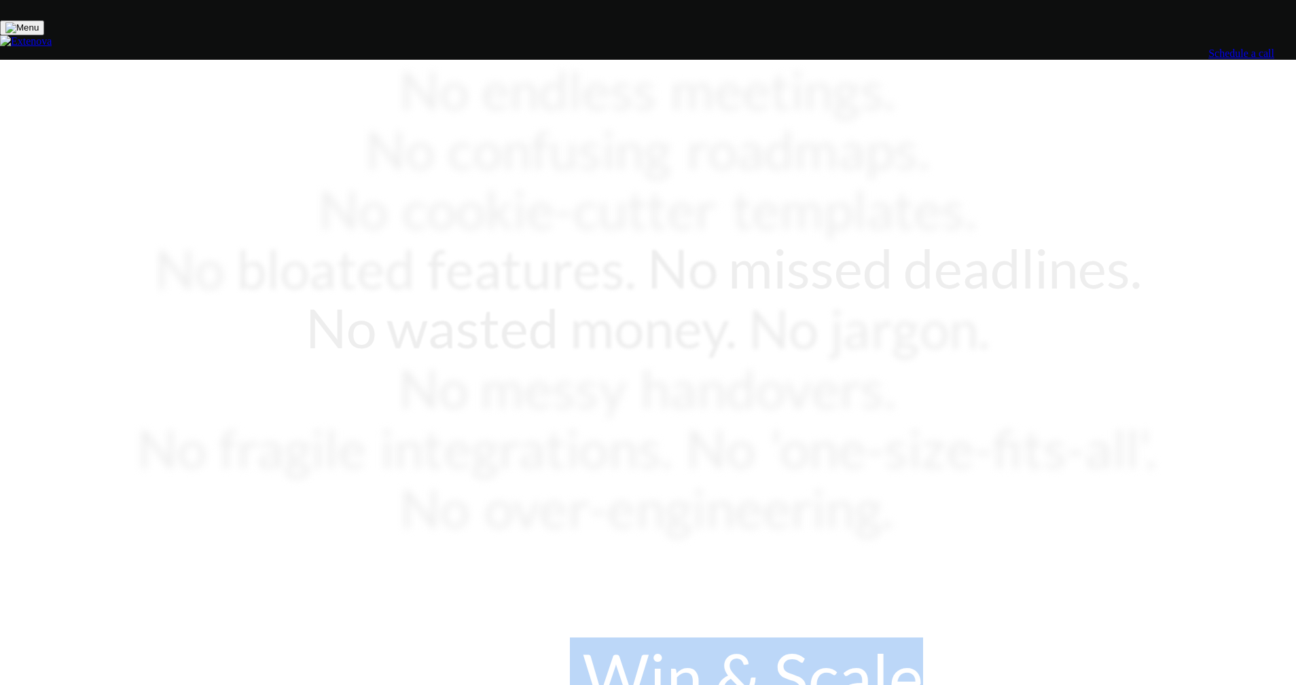
drag, startPoint x: 594, startPoint y: 359, endPoint x: 793, endPoint y: 382, distance: 199.8
click at [335, 569] on div "Your Apps, Built to Win & Scale." at bounding box center [648, 640] width 1028 height 143
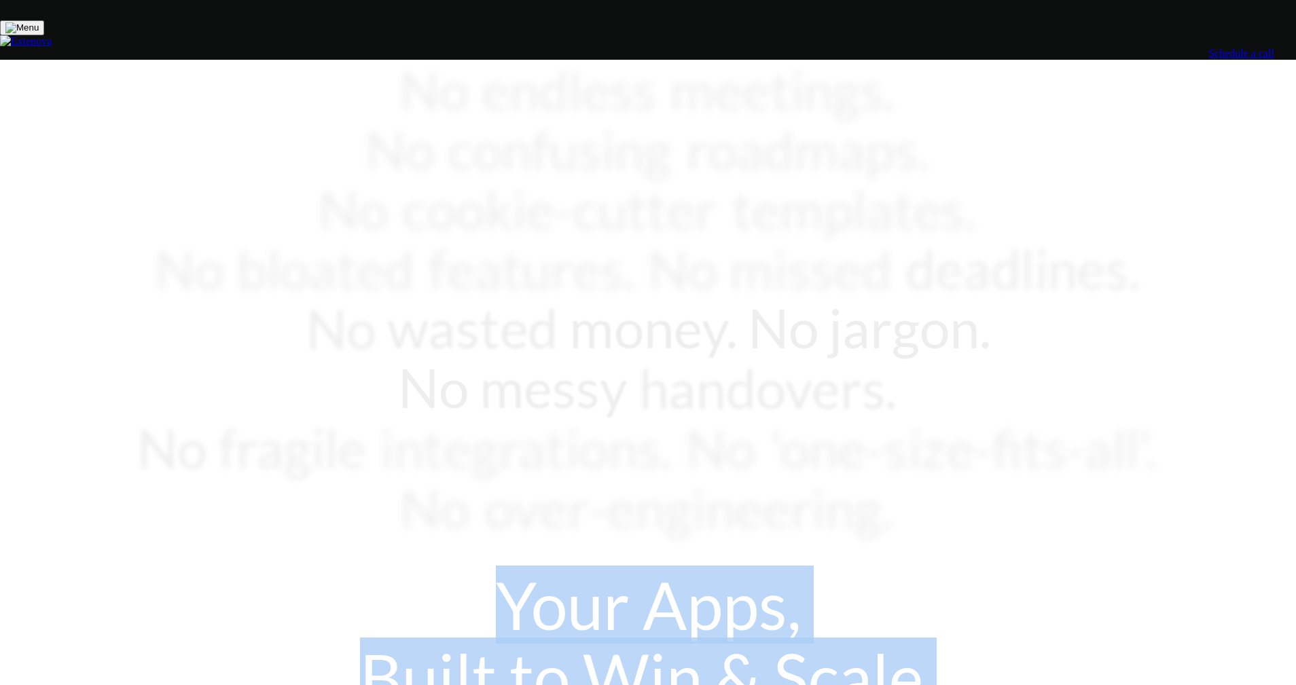
drag, startPoint x: 848, startPoint y: 369, endPoint x: 499, endPoint y: 325, distance: 351.3
click at [335, 569] on div "Your Apps, Built to Win & Scale." at bounding box center [648, 640] width 1028 height 143
drag, startPoint x: 500, startPoint y: 325, endPoint x: 913, endPoint y: 376, distance: 416.0
click at [335, 569] on div "Your Apps, Built to Win & Scale." at bounding box center [648, 640] width 1028 height 143
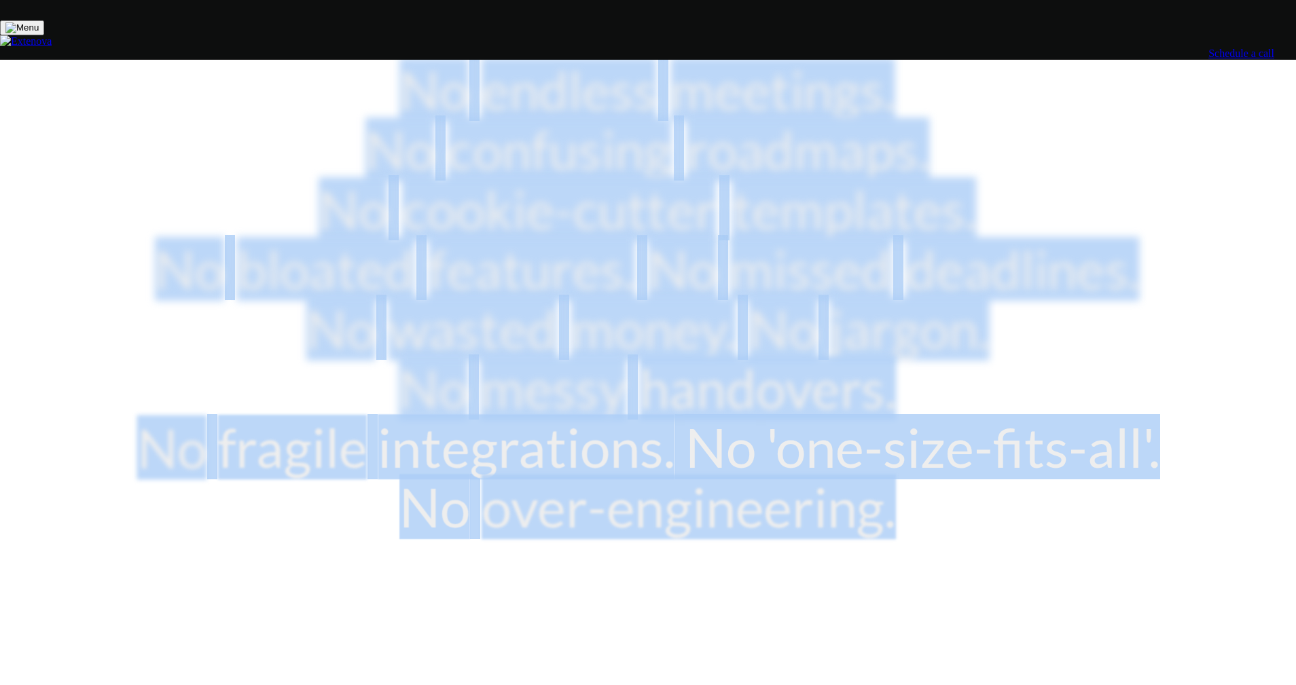
drag, startPoint x: 302, startPoint y: 120, endPoint x: 1017, endPoint y: 263, distance: 728.8
click at [335, 263] on div "No endless meetings. No confusing roadmaps. No cookie-cutter templates. No bloa…" at bounding box center [648, 297] width 1028 height 478
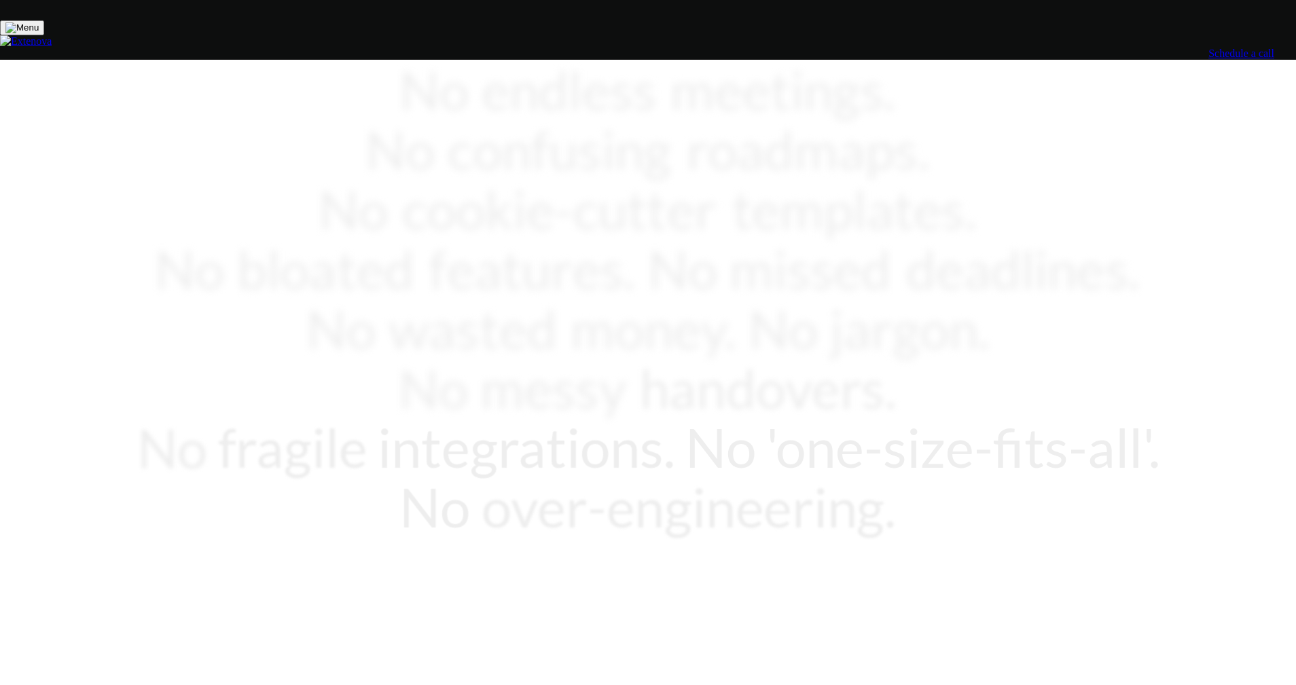
click at [335, 263] on div "No endless meetings. No confusing roadmaps. No cookie-cutter templates. No bloa…" at bounding box center [648, 297] width 1028 height 478
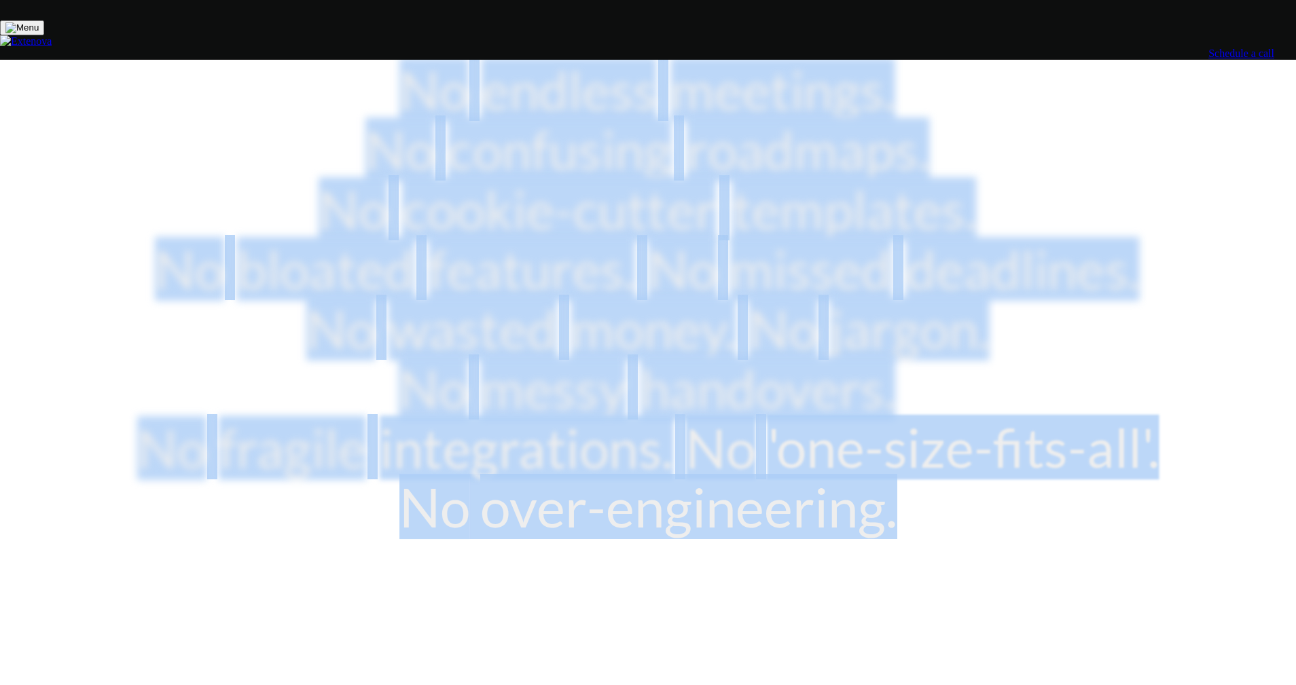
drag, startPoint x: 1017, startPoint y: 263, endPoint x: 278, endPoint y: 100, distance: 756.8
click at [278, 100] on div "No endless meetings. No confusing roadmaps. No cookie-cutter templates. No bloa…" at bounding box center [648, 297] width 1028 height 478
click at [335, 477] on span "over-engineering." at bounding box center [688, 507] width 417 height 60
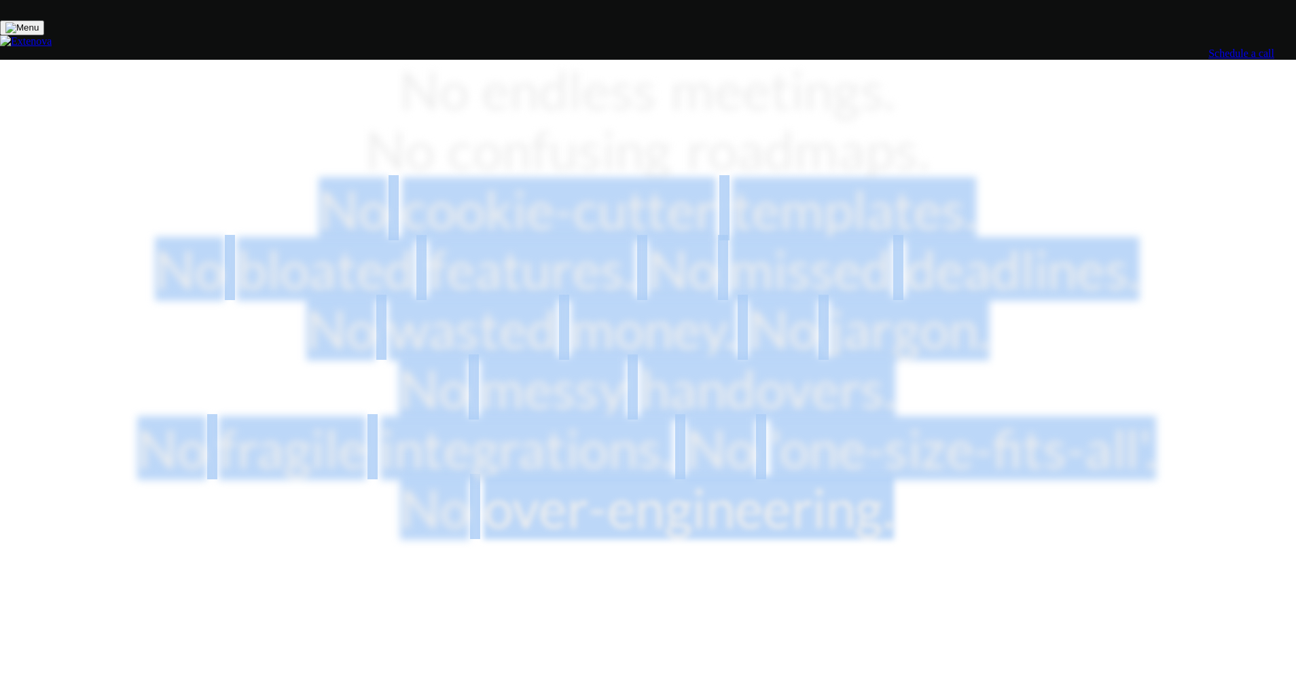
drag, startPoint x: 865, startPoint y: 251, endPoint x: 236, endPoint y: 154, distance: 637.1
click at [236, 154] on div "No endless meetings. No confusing roadmaps. No cookie-cutter templates. No bloa…" at bounding box center [648, 297] width 1028 height 478
click at [239, 126] on div "No endless meetings. No confusing roadmaps. No cookie-cutter templates. No bloa…" at bounding box center [648, 297] width 1028 height 478
drag, startPoint x: 755, startPoint y: 229, endPoint x: 921, endPoint y: 283, distance: 174.4
click at [335, 283] on div "No endless meetings. No confusing roadmaps. No cookie-cutter templates. No bloa…" at bounding box center [648, 415] width 1028 height 714
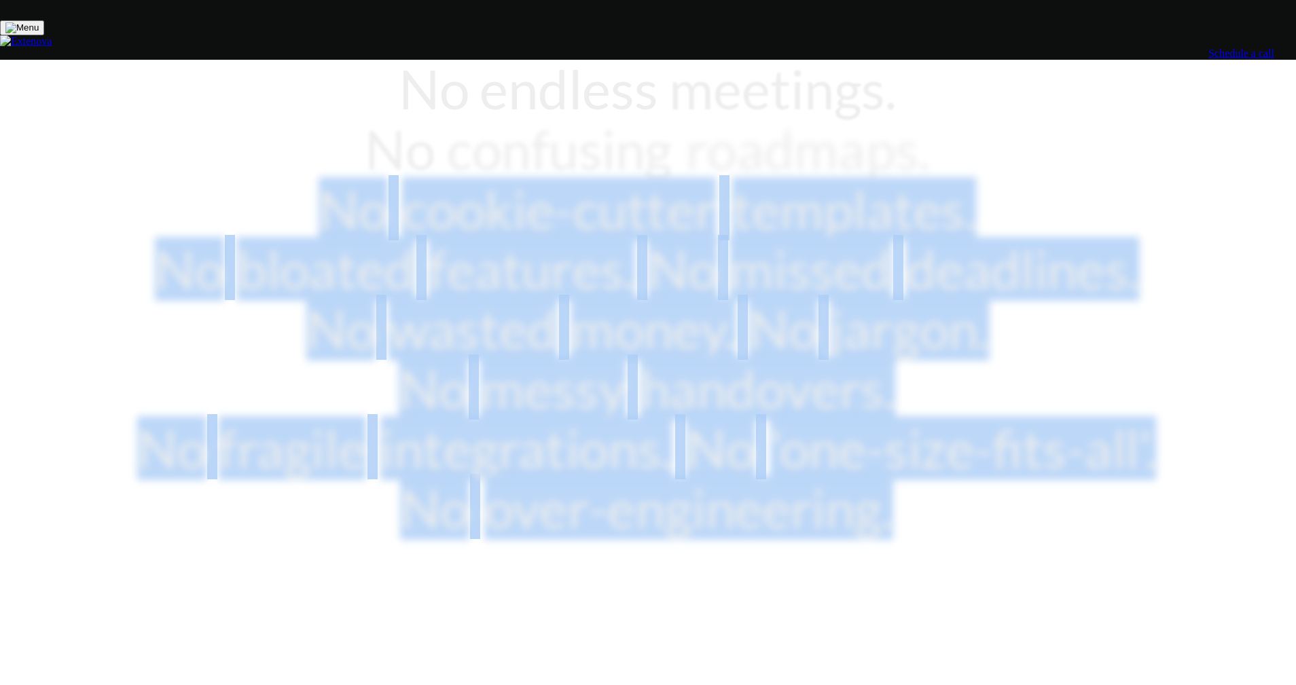
click at [335, 283] on div "No endless meetings. No confusing roadmaps. No cookie-cutter templates. No bloa…" at bounding box center [648, 415] width 1028 height 714
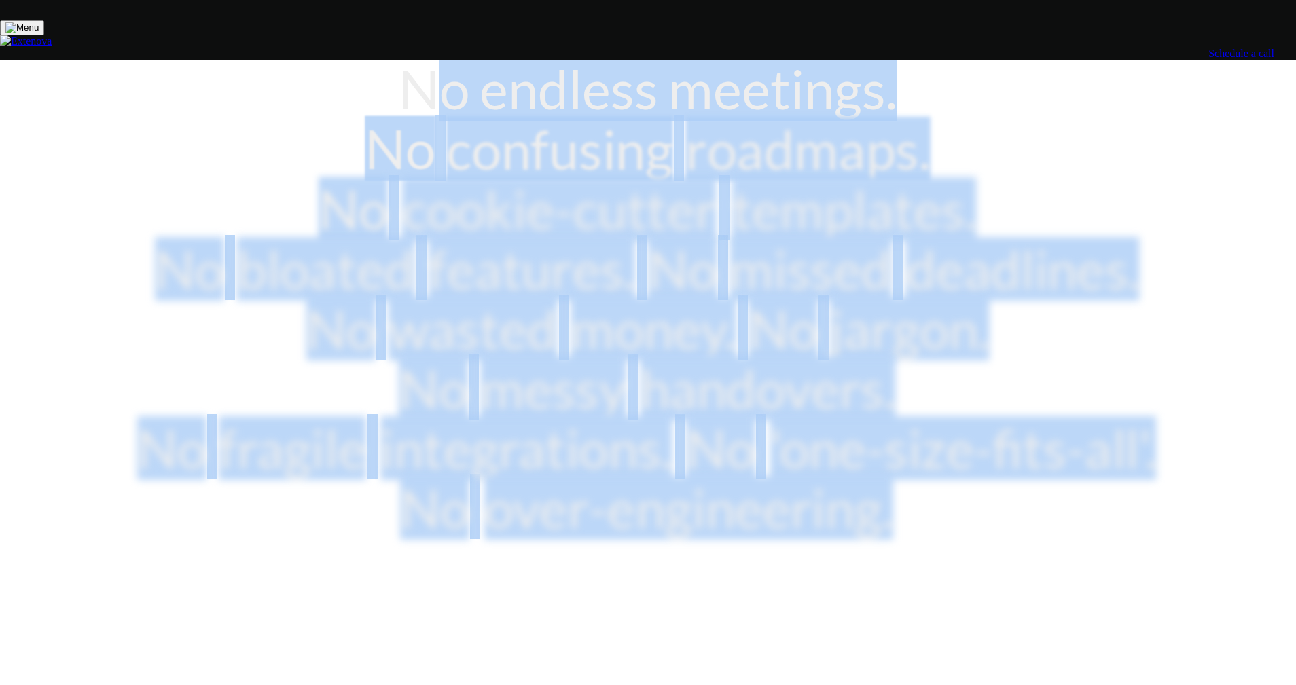
drag, startPoint x: 331, startPoint y: 105, endPoint x: 864, endPoint y: 250, distance: 552.0
click at [335, 249] on div "No endless meetings. No confusing roadmaps. No cookie-cutter templates. No bloa…" at bounding box center [648, 297] width 1028 height 478
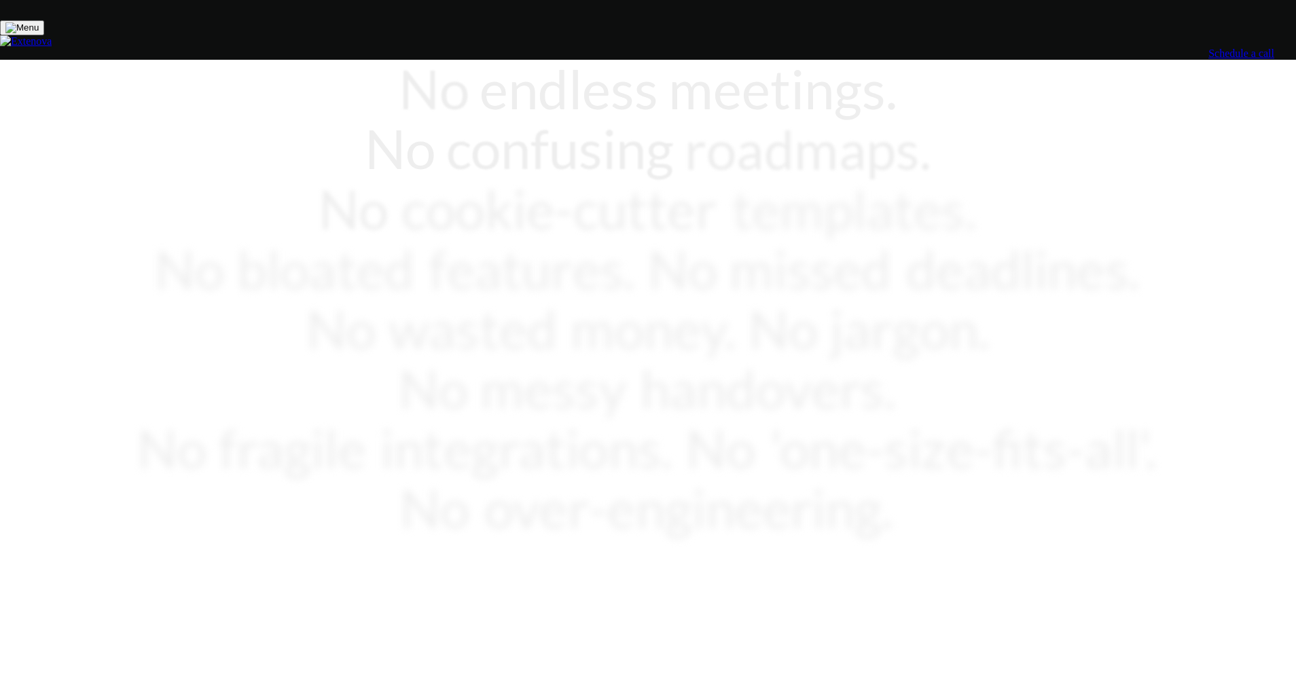
click at [335, 250] on div "No endless meetings. No confusing roadmaps. No cookie-cutter templates. No bloa…" at bounding box center [648, 297] width 1028 height 478
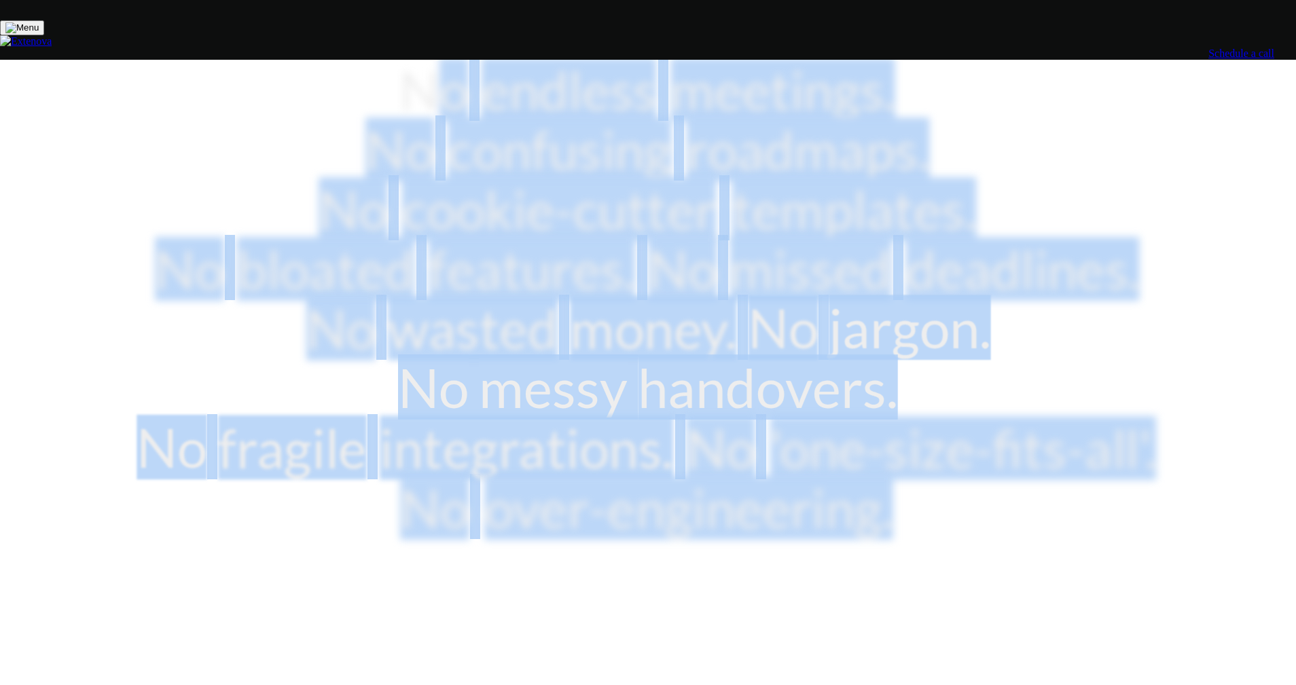
drag, startPoint x: 338, startPoint y: 114, endPoint x: 954, endPoint y: 267, distance: 634.7
click at [335, 267] on div "No endless meetings. No confusing roadmaps. No cookie-cutter templates. No bloa…" at bounding box center [648, 297] width 1028 height 478
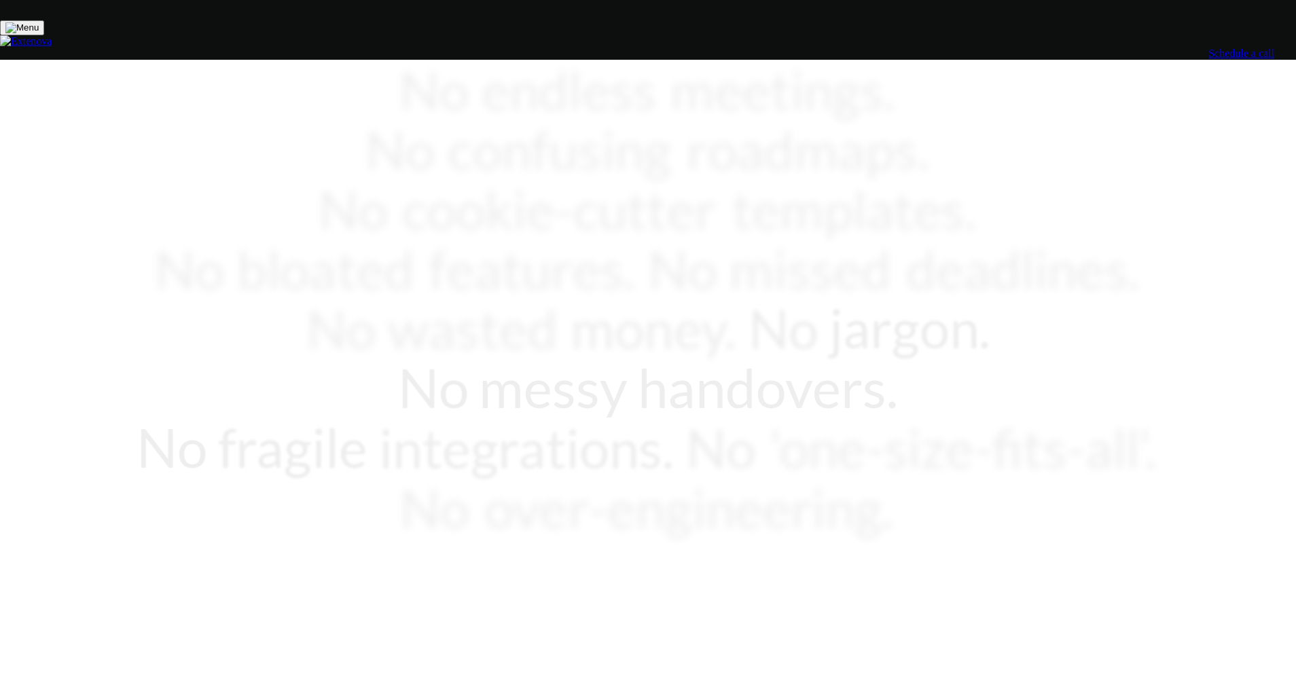
drag, startPoint x: 954, startPoint y: 267, endPoint x: 488, endPoint y: 3, distance: 535.3
click at [335, 265] on div "No endless meetings. No confusing roadmaps. No cookie-cutter templates. No bloa…" at bounding box center [648, 297] width 1028 height 478
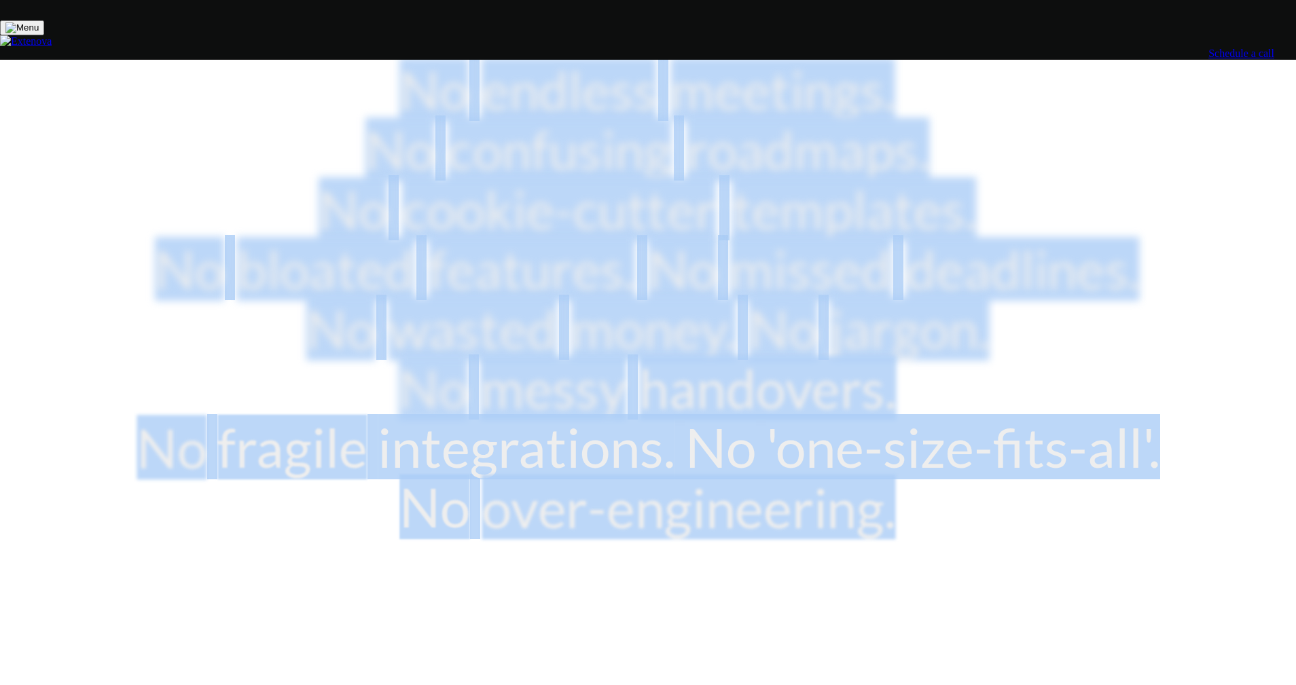
drag, startPoint x: 271, startPoint y: 107, endPoint x: 921, endPoint y: 308, distance: 680.2
click at [335, 297] on div "No endless meetings. No confusing roadmaps. No cookie-cutter templates. No bloa…" at bounding box center [648, 415] width 1028 height 714
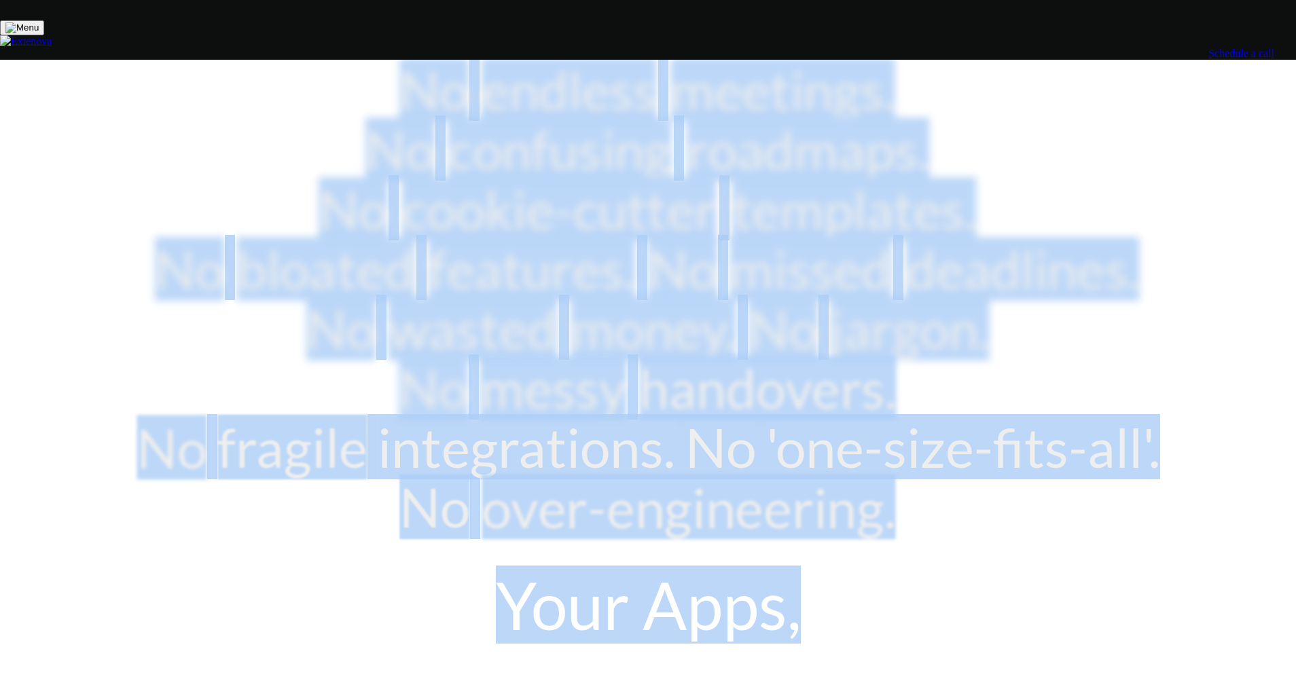
click at [335, 569] on div "Your Apps, Built to Win & Scale." at bounding box center [648, 640] width 1028 height 143
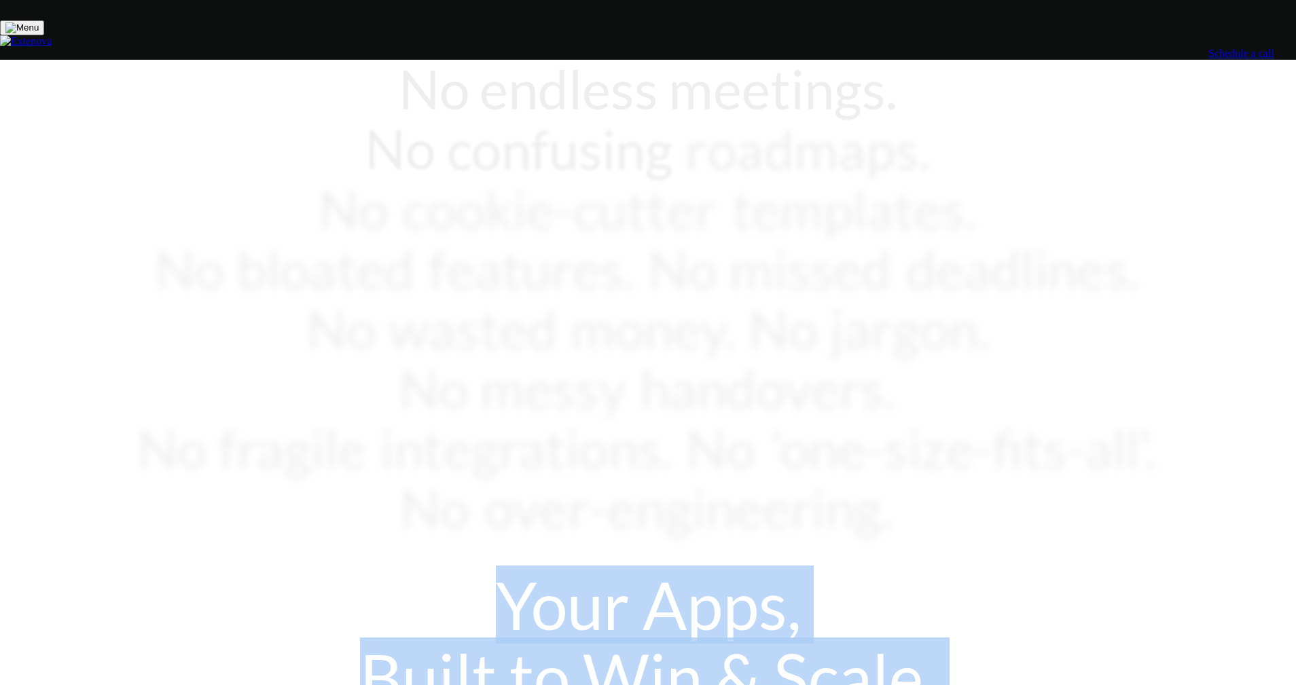
drag, startPoint x: 614, startPoint y: 341, endPoint x: 446, endPoint y: 308, distance: 171.0
click at [335, 308] on div "No endless meetings. No confusing roadmaps. No cookie-cutter templates. No bloa…" at bounding box center [648, 415] width 1028 height 714
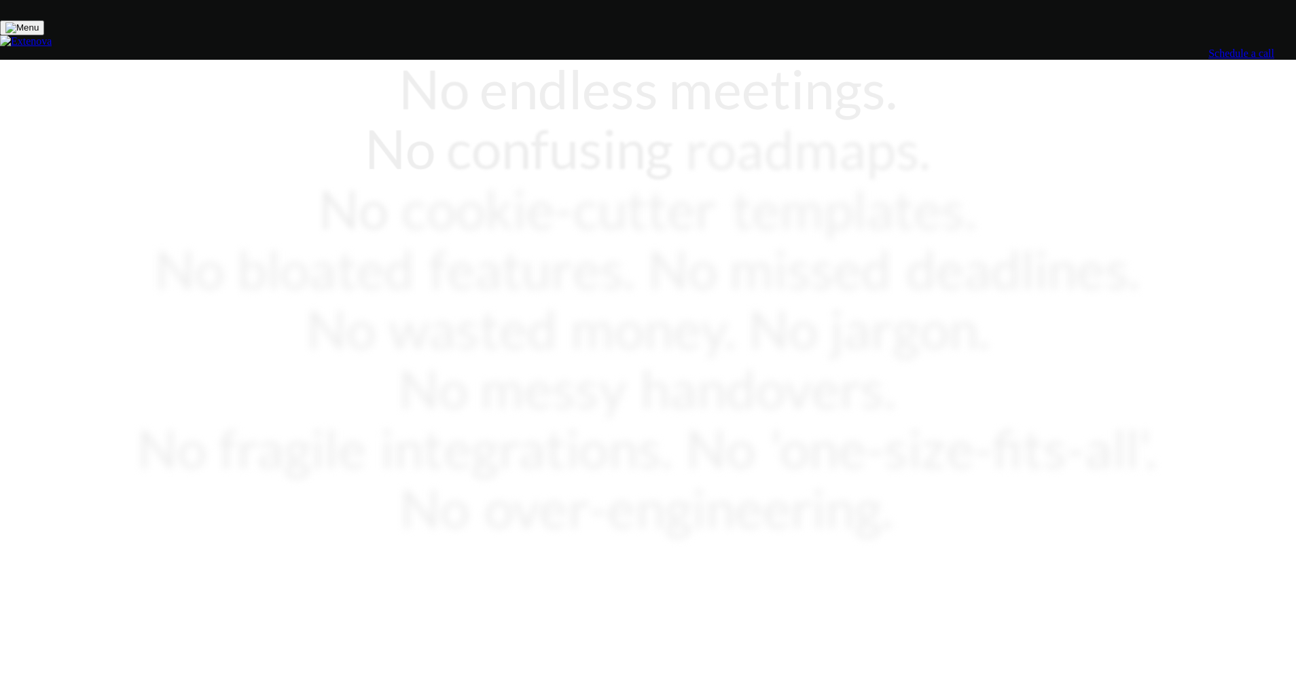
click at [335, 569] on div "Your Apps, Built to Win & Scale." at bounding box center [648, 640] width 1028 height 143
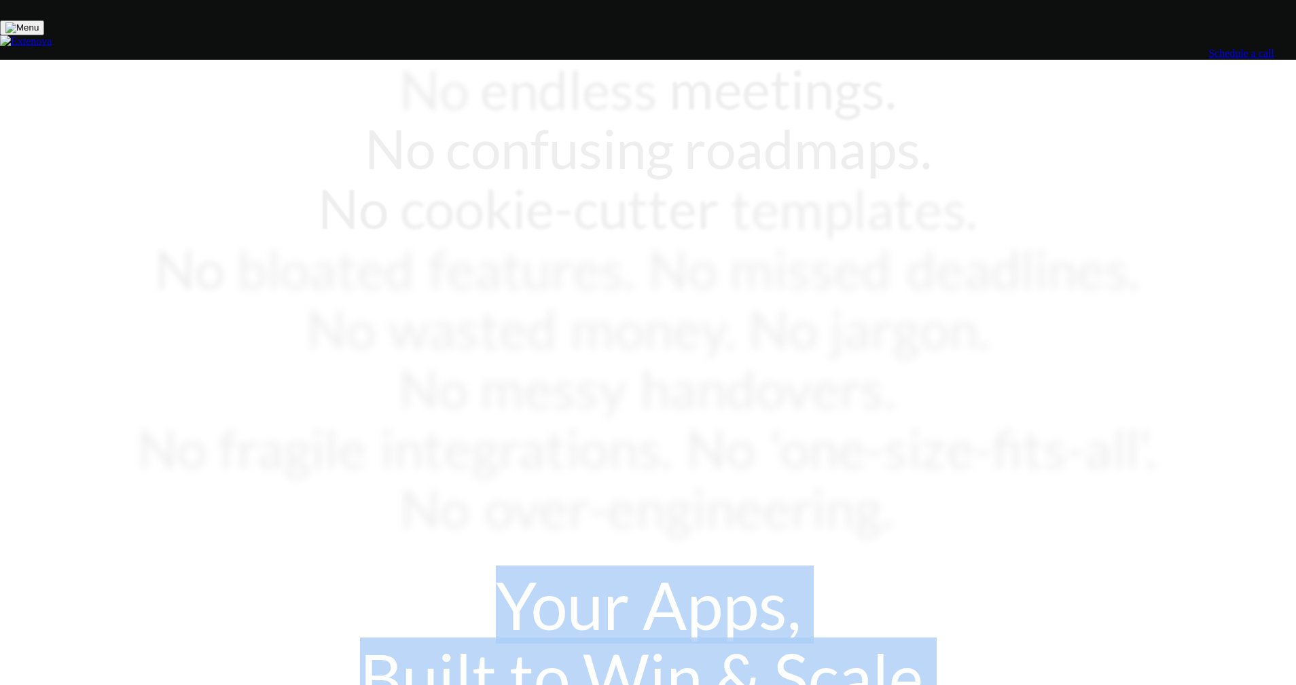
drag, startPoint x: 485, startPoint y: 306, endPoint x: 850, endPoint y: 376, distance: 371.9
click at [335, 569] on div "Your Apps, Built to Win & Scale." at bounding box center [648, 640] width 1028 height 143
drag, startPoint x: 850, startPoint y: 376, endPoint x: 535, endPoint y: 290, distance: 326.6
click at [335, 290] on div "No endless meetings. No confusing roadmaps. No cookie-cutter templates. No bloa…" at bounding box center [648, 415] width 1028 height 714
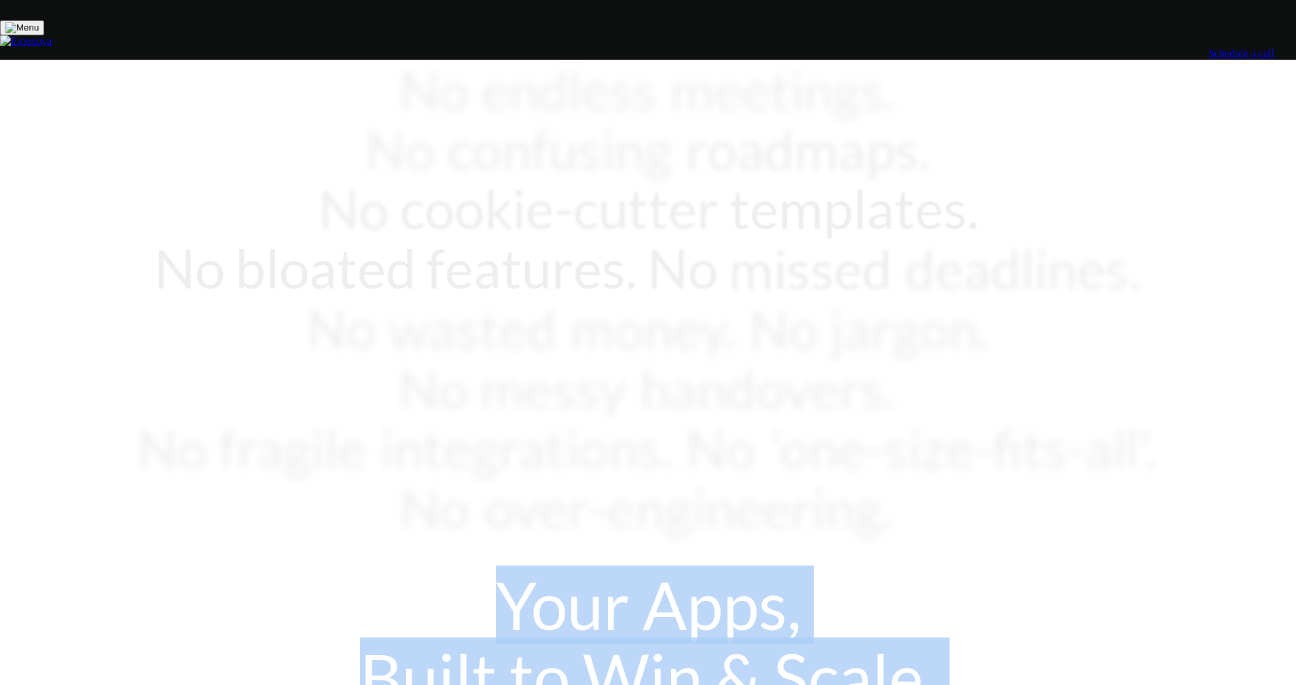
click at [335, 569] on div "Your Apps, Built to Win & Scale." at bounding box center [648, 640] width 1028 height 143
drag, startPoint x: 552, startPoint y: 308, endPoint x: 848, endPoint y: 372, distance: 303.8
click at [335, 569] on div "Your Apps, Built to Win & Scale." at bounding box center [648, 640] width 1028 height 143
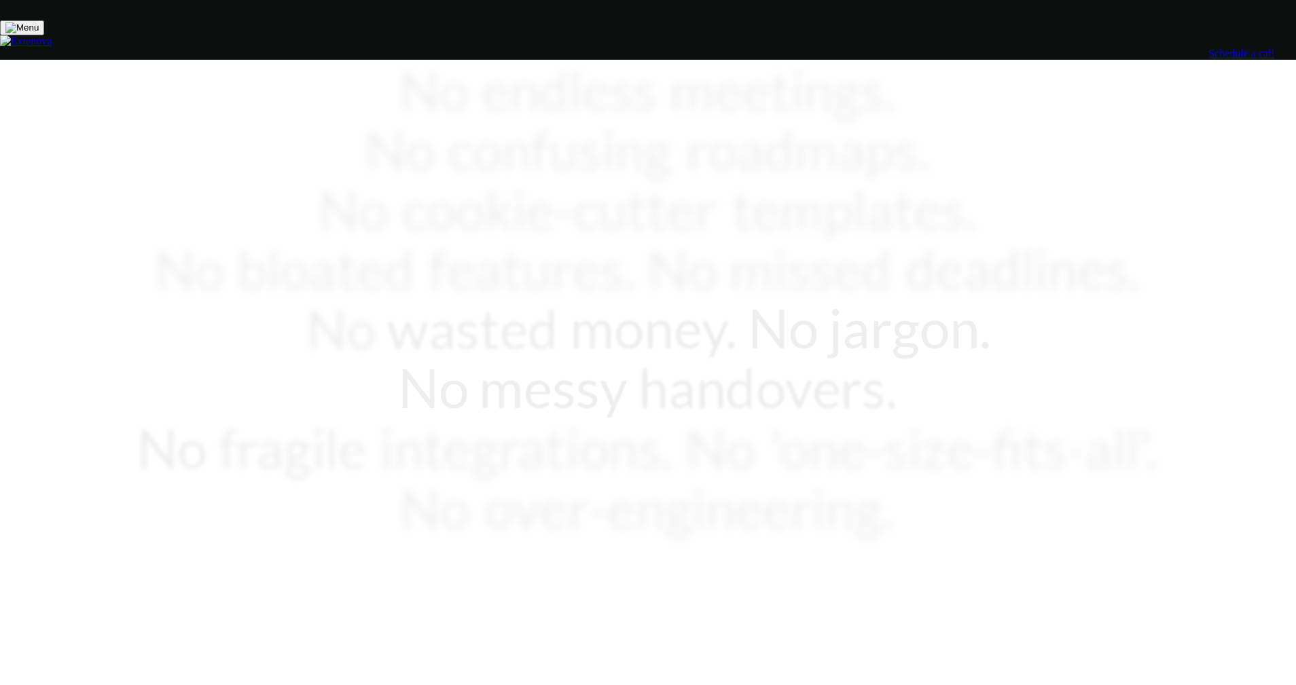
click at [335, 569] on div "Your Apps, Built to Win & Scale." at bounding box center [648, 640] width 1028 height 143
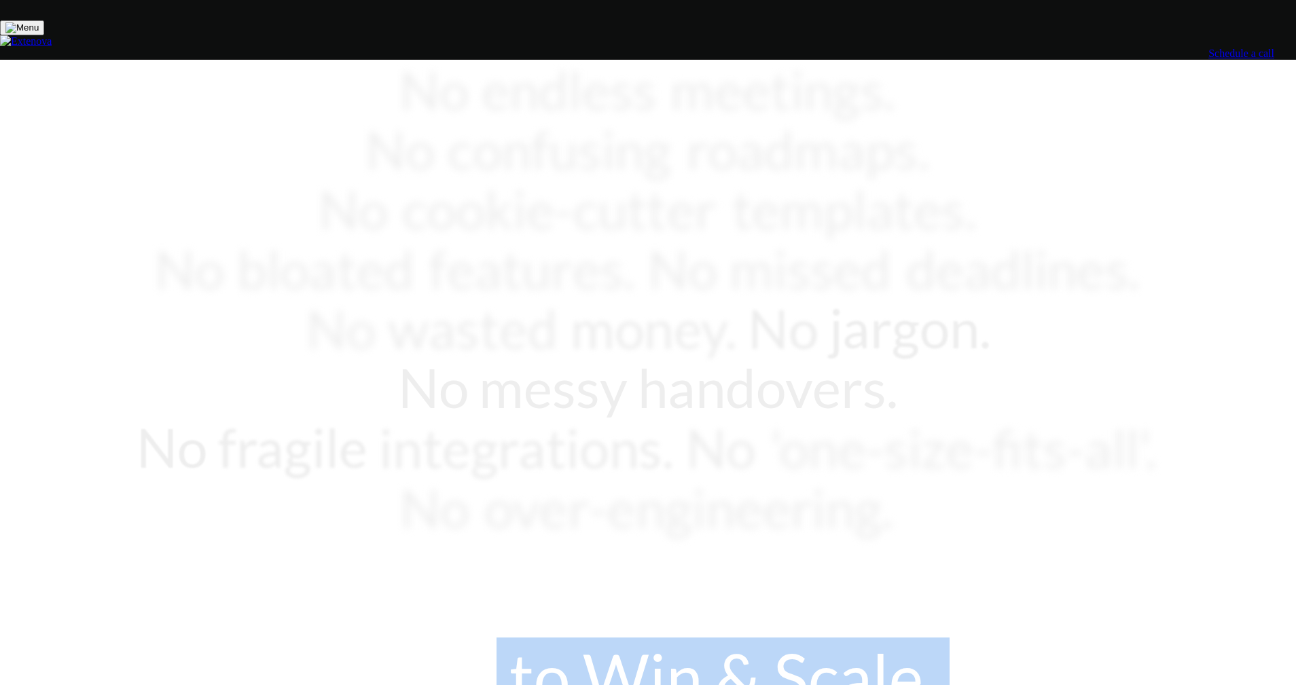
drag, startPoint x: 555, startPoint y: 346, endPoint x: 859, endPoint y: 387, distance: 306.4
click at [335, 387] on div "No endless meetings. No confusing roadmaps. No cookie-cutter templates. No bloa…" at bounding box center [648, 415] width 1028 height 714
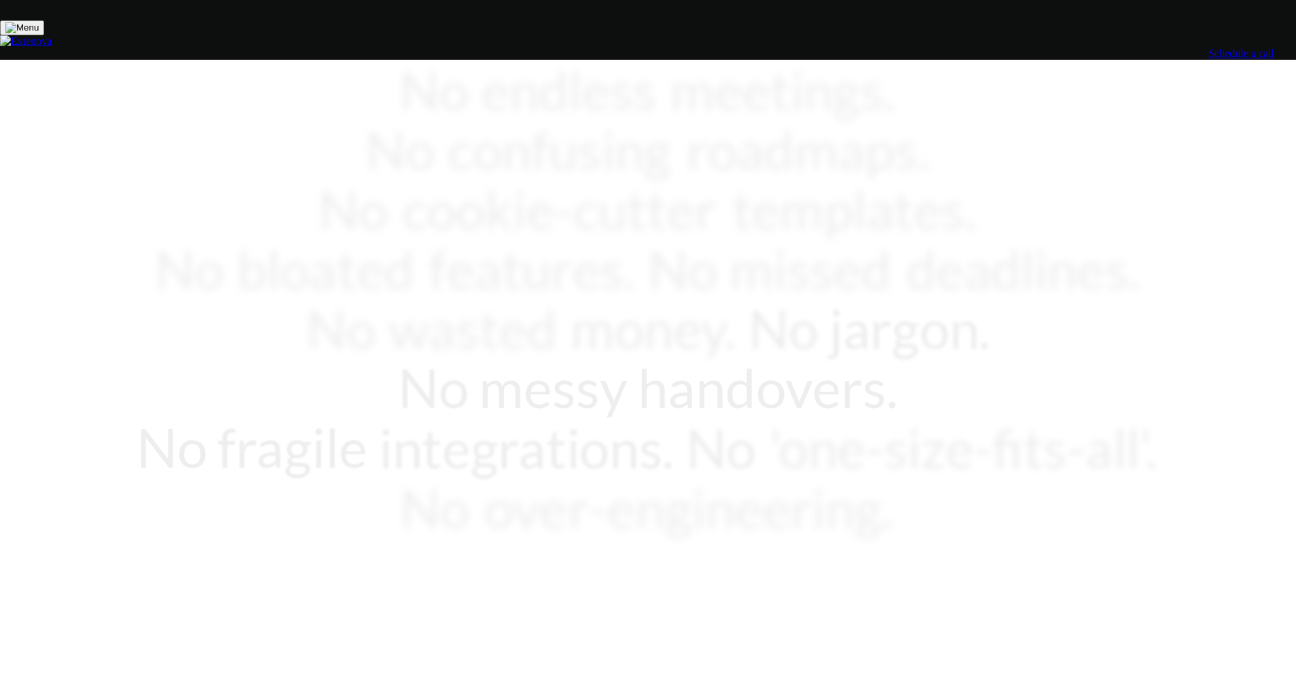
click at [335, 383] on div "No endless meetings. No confusing roadmaps. No cookie-cutter templates. No bloa…" at bounding box center [648, 415] width 1028 height 714
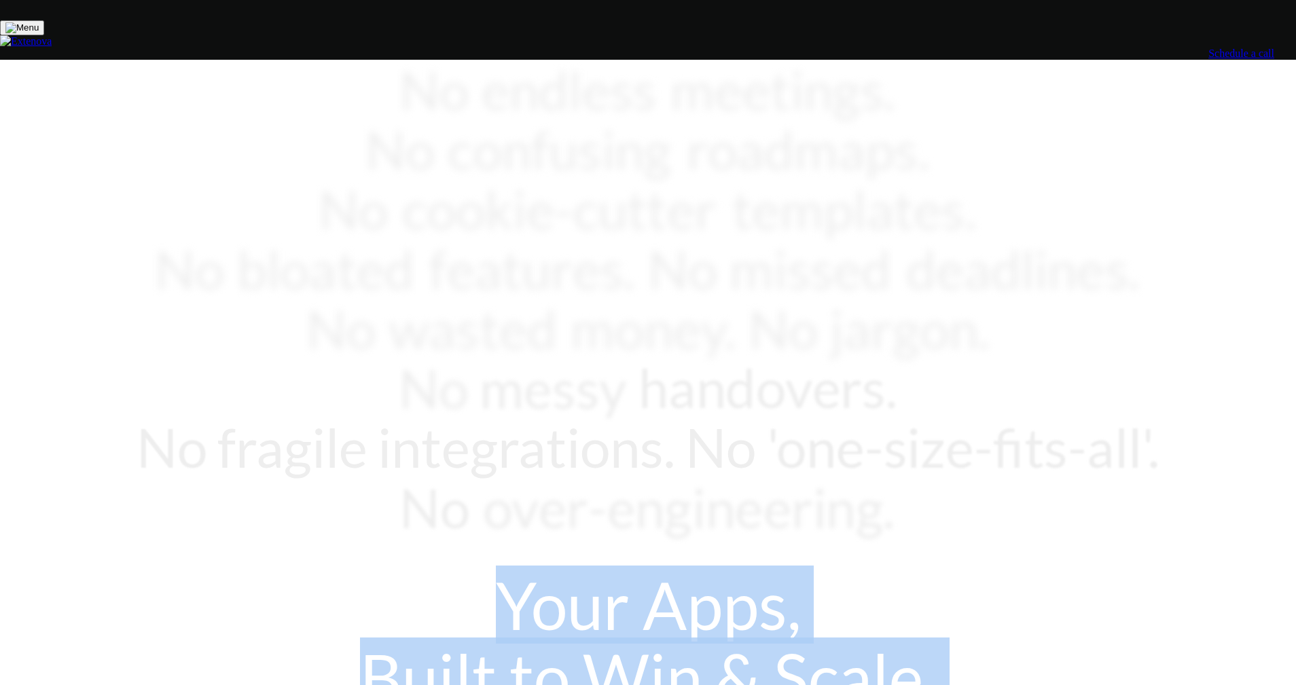
drag, startPoint x: 651, startPoint y: 354, endPoint x: 252, endPoint y: 306, distance: 401.6
click at [252, 569] on div "Your Apps, Built to Win & Scale." at bounding box center [648, 640] width 1028 height 143
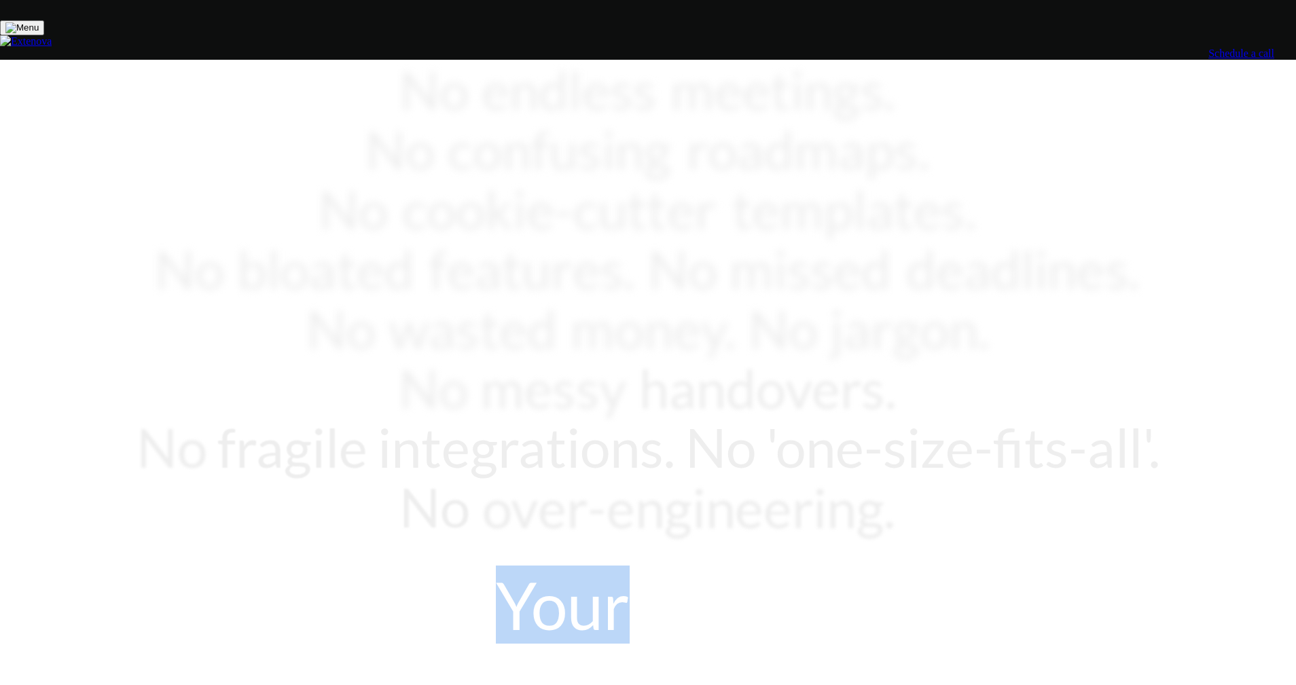
click at [335, 569] on div "Your Apps, Built to Win & Scale." at bounding box center [648, 640] width 1028 height 143
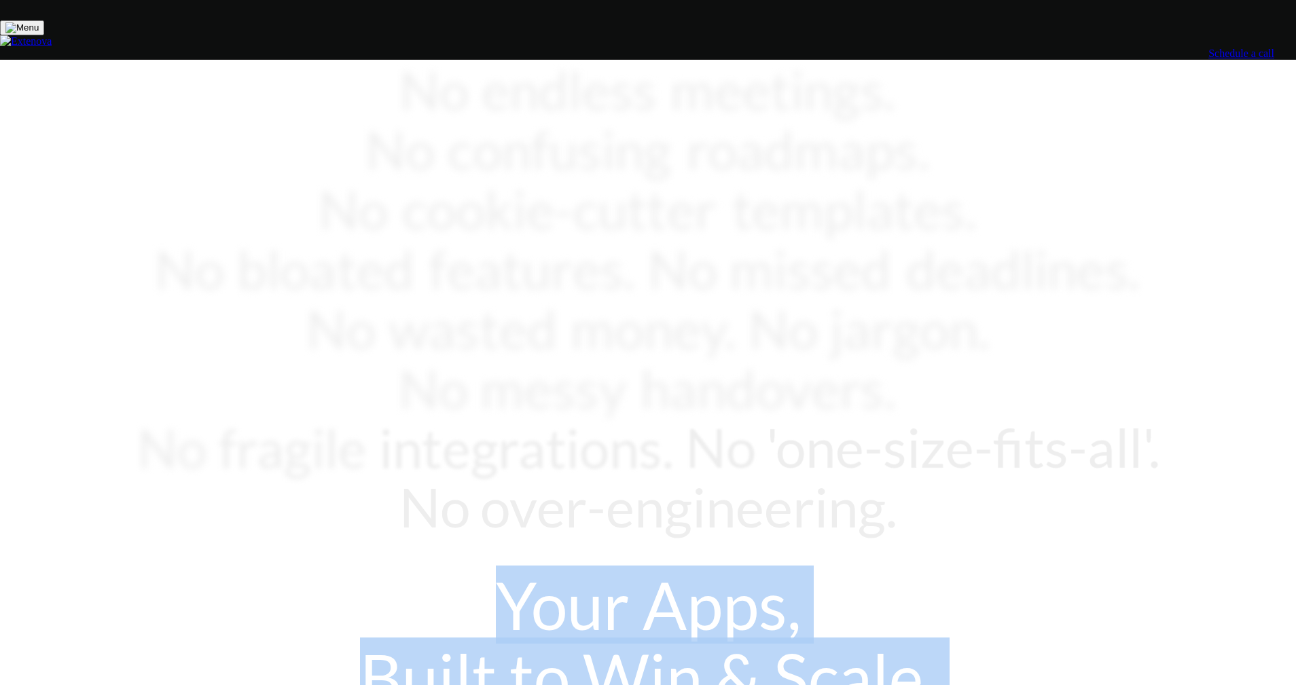
drag, startPoint x: 751, startPoint y: 350, endPoint x: 825, endPoint y: 379, distance: 79.6
click at [335, 569] on div "Your Apps, Built to Win & Scale." at bounding box center [648, 640] width 1028 height 143
drag, startPoint x: 825, startPoint y: 379, endPoint x: 473, endPoint y: 327, distance: 356.3
click at [335, 569] on div "Your Apps, Built to Win & Scale." at bounding box center [648, 640] width 1028 height 143
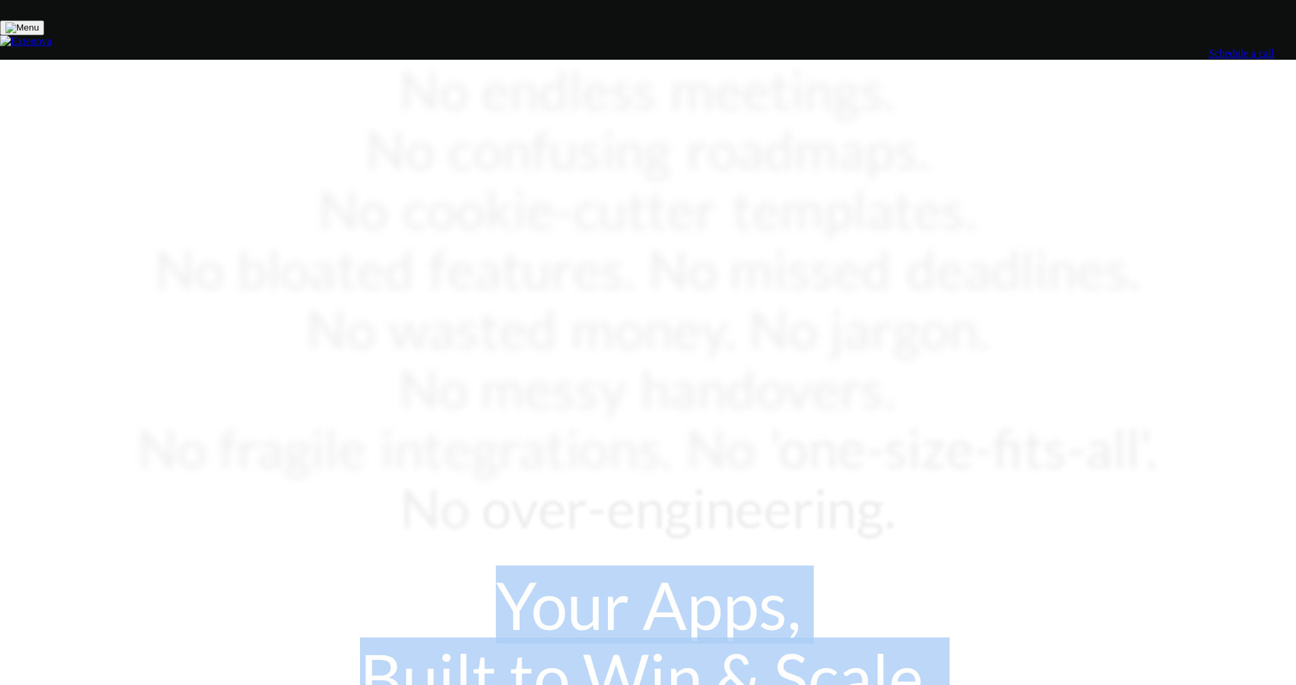
click at [335, 569] on div "Your Apps, Built to Win & Scale." at bounding box center [648, 640] width 1028 height 143
drag, startPoint x: 641, startPoint y: 348, endPoint x: 834, endPoint y: 370, distance: 194.2
click at [335, 569] on div "Your Apps, Built to Win & Scale." at bounding box center [648, 640] width 1028 height 143
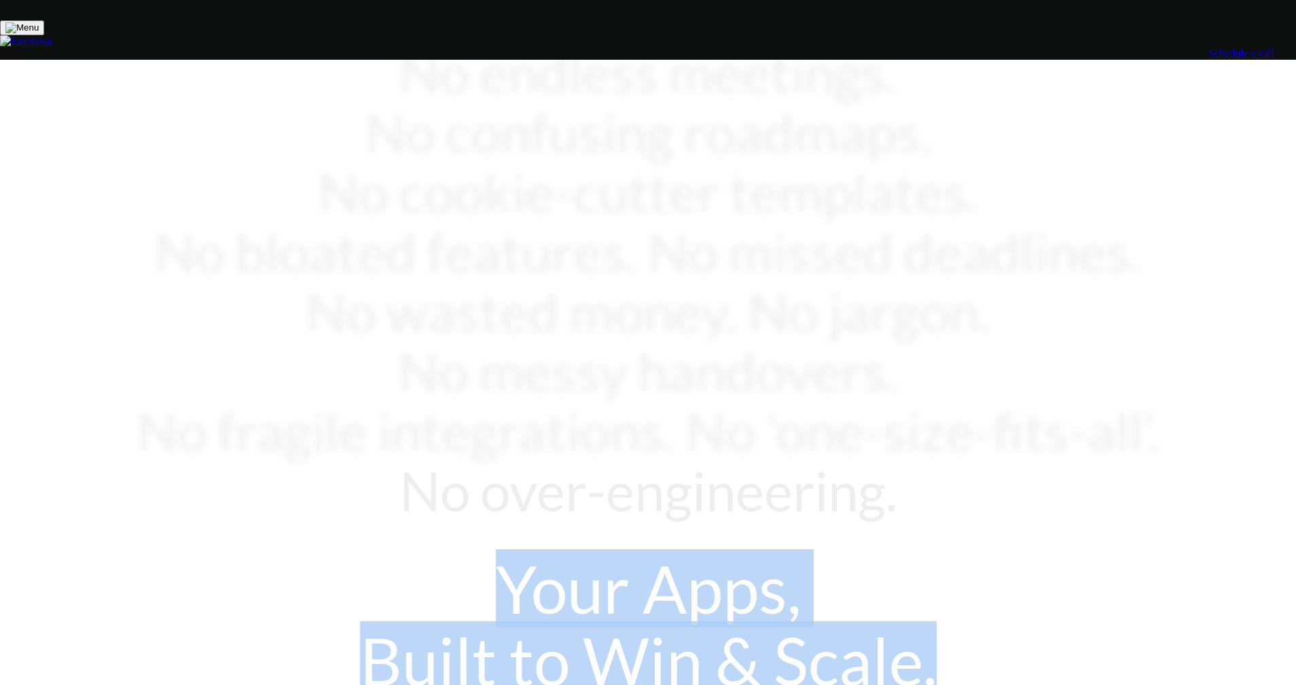
scroll to position [0, 0]
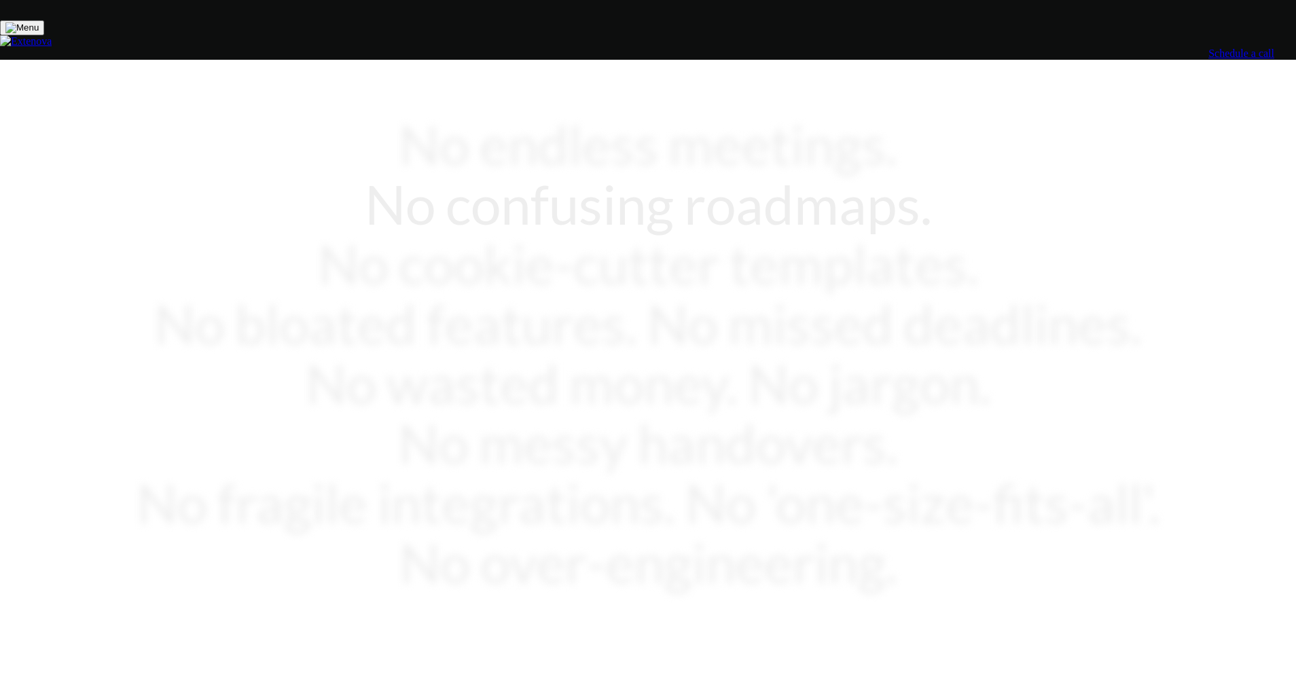
click at [335, 174] on span "roadmaps." at bounding box center [808, 204] width 248 height 60
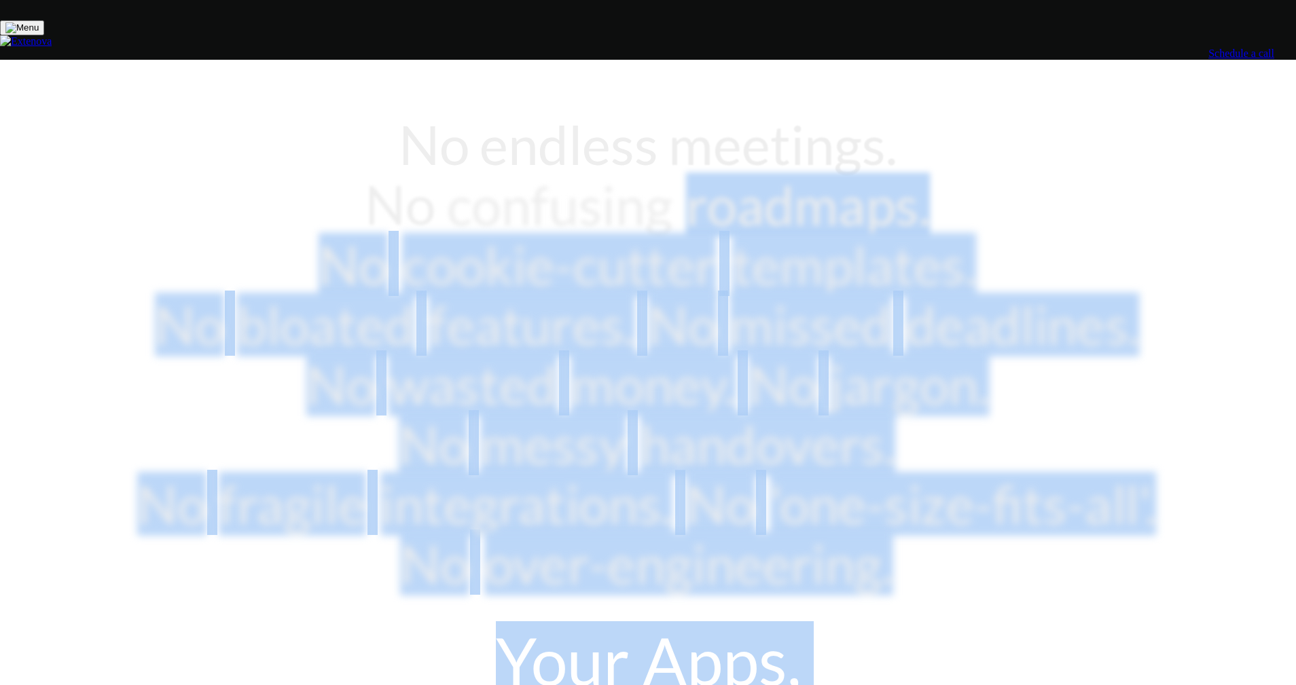
drag, startPoint x: 941, startPoint y: 156, endPoint x: 868, endPoint y: 435, distance: 288.5
click at [335, 435] on div "No endless meetings. No confusing roadmaps. No cookie-cutter templates. No bloa…" at bounding box center [648, 471] width 1028 height 714
click at [335, 625] on div "Your Apps, Built to Win & Scale." at bounding box center [648, 696] width 1028 height 143
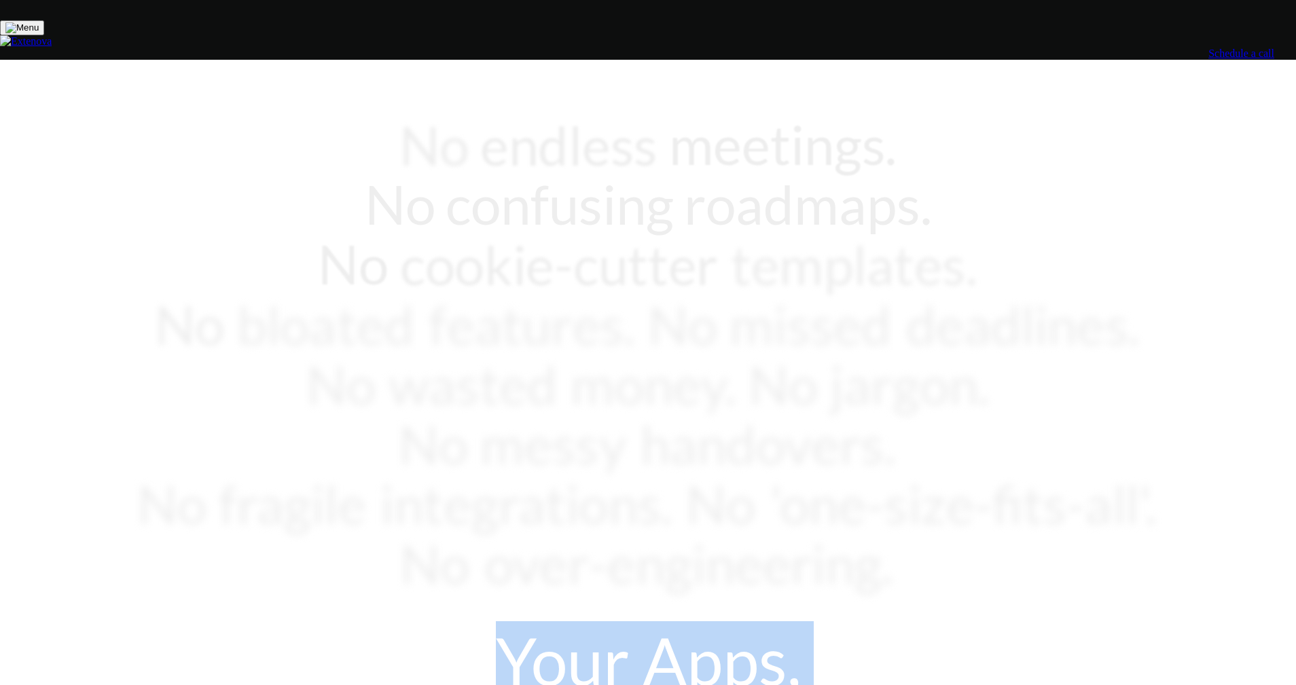
drag, startPoint x: 866, startPoint y: 430, endPoint x: 590, endPoint y: 368, distance: 283.3
click at [335, 625] on div "Your Apps, Built to Win & Scale." at bounding box center [648, 696] width 1028 height 143
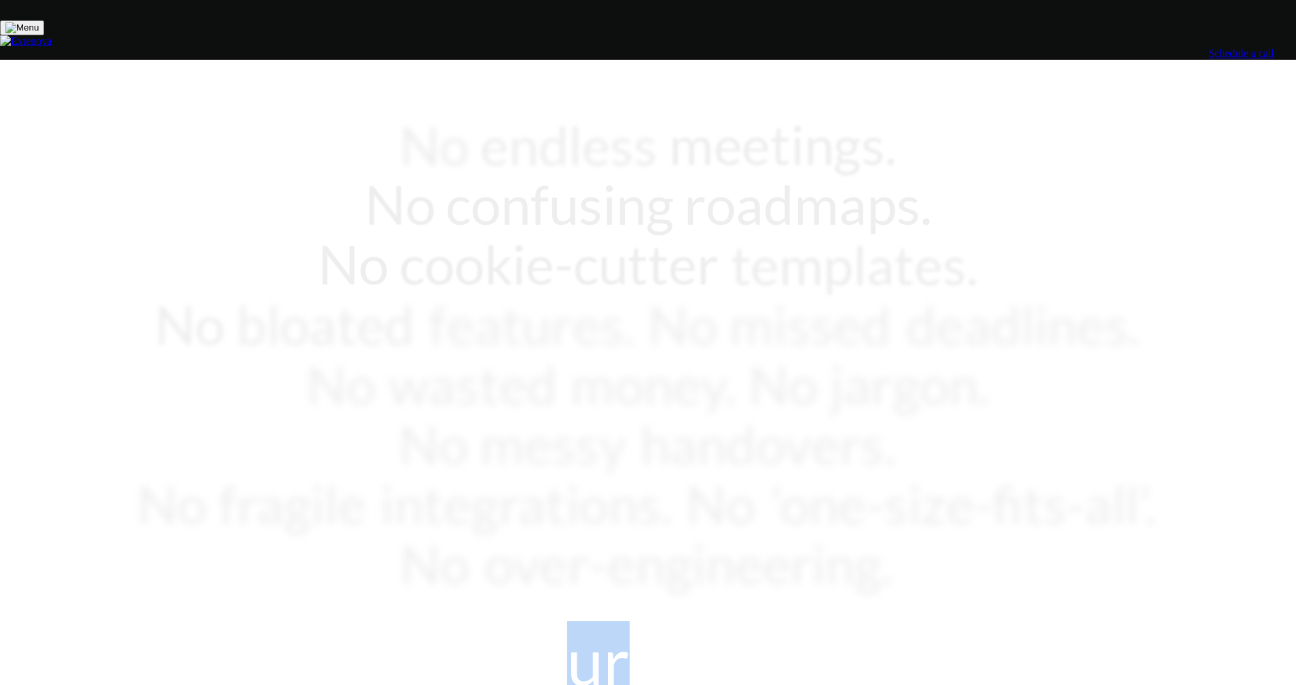
drag, startPoint x: 590, startPoint y: 368, endPoint x: 596, endPoint y: 372, distance: 7.6
click at [335, 625] on div "Your Apps, Built to Win & Scale." at bounding box center [648, 696] width 1028 height 143
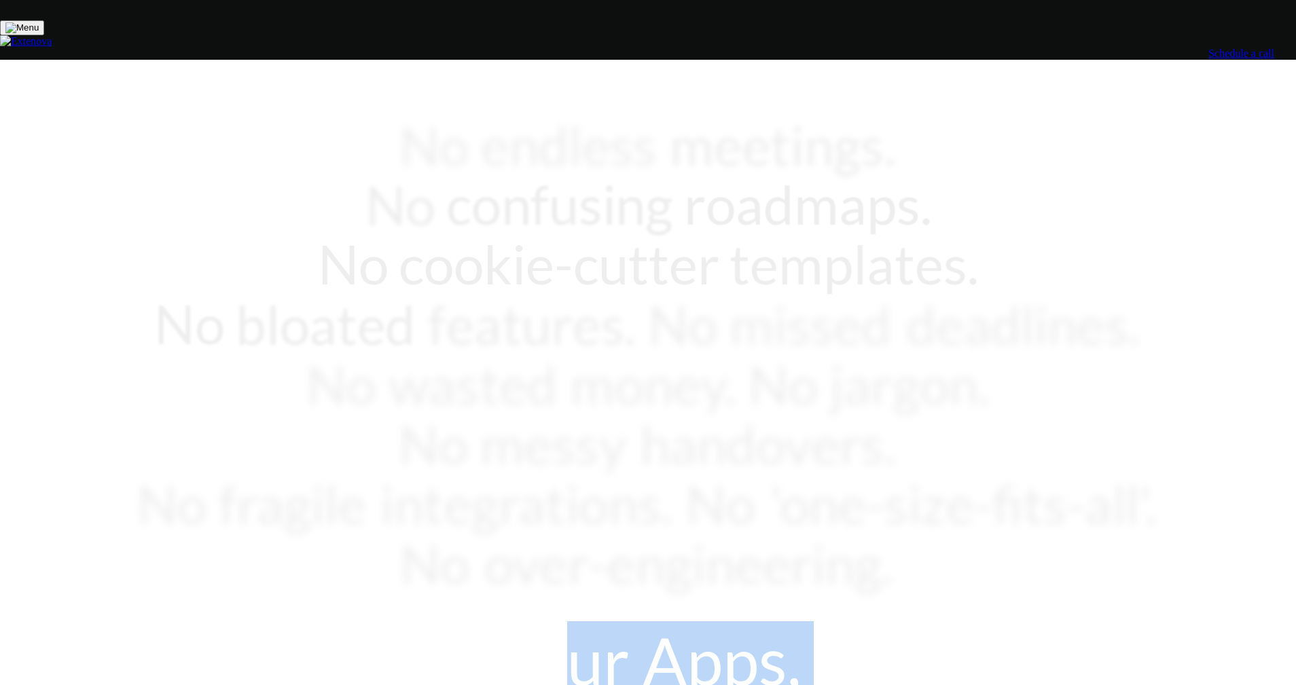
drag, startPoint x: 651, startPoint y: 379, endPoint x: 860, endPoint y: 421, distance: 213.4
click at [335, 625] on div "Your Apps, Built to Win & Scale." at bounding box center [648, 696] width 1028 height 143
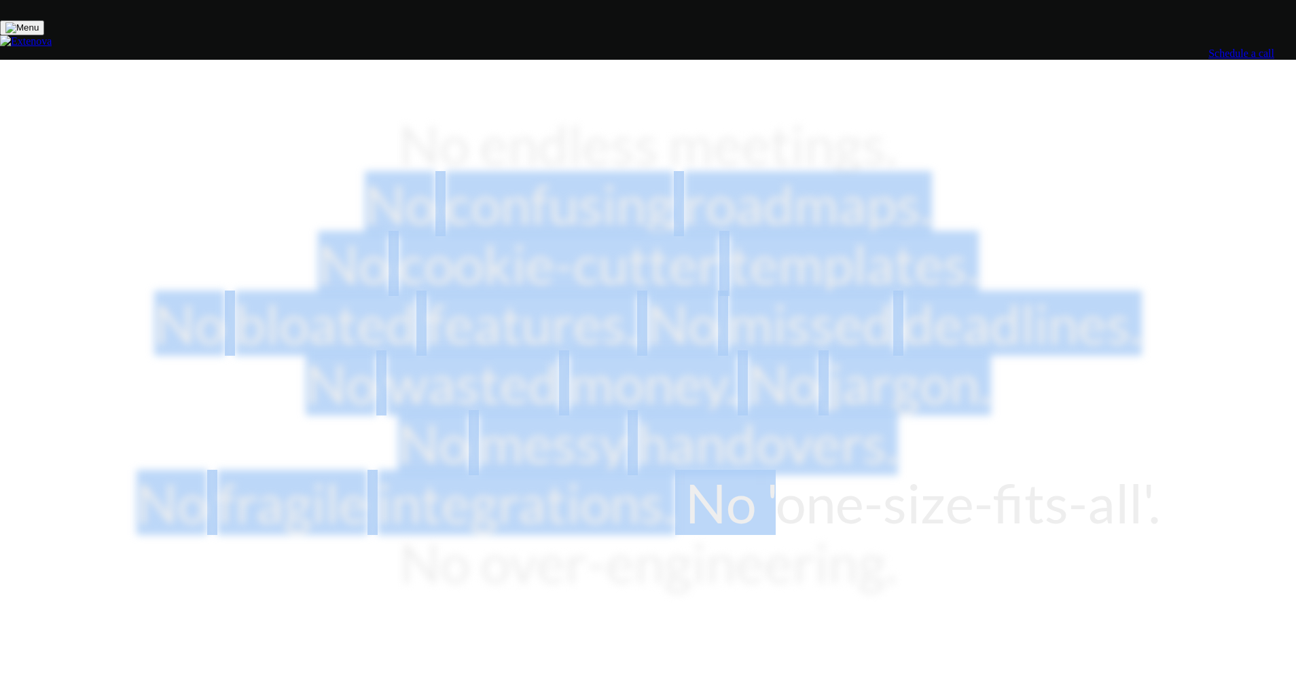
drag, startPoint x: 632, startPoint y: 166, endPoint x: 896, endPoint y: 278, distance: 286.4
click at [335, 278] on div "No endless meetings. No confusing roadmaps. No cookie-cutter templates. No bloa…" at bounding box center [648, 353] width 1028 height 478
click at [335, 473] on span "'one-size-fits-all'." at bounding box center [963, 503] width 394 height 60
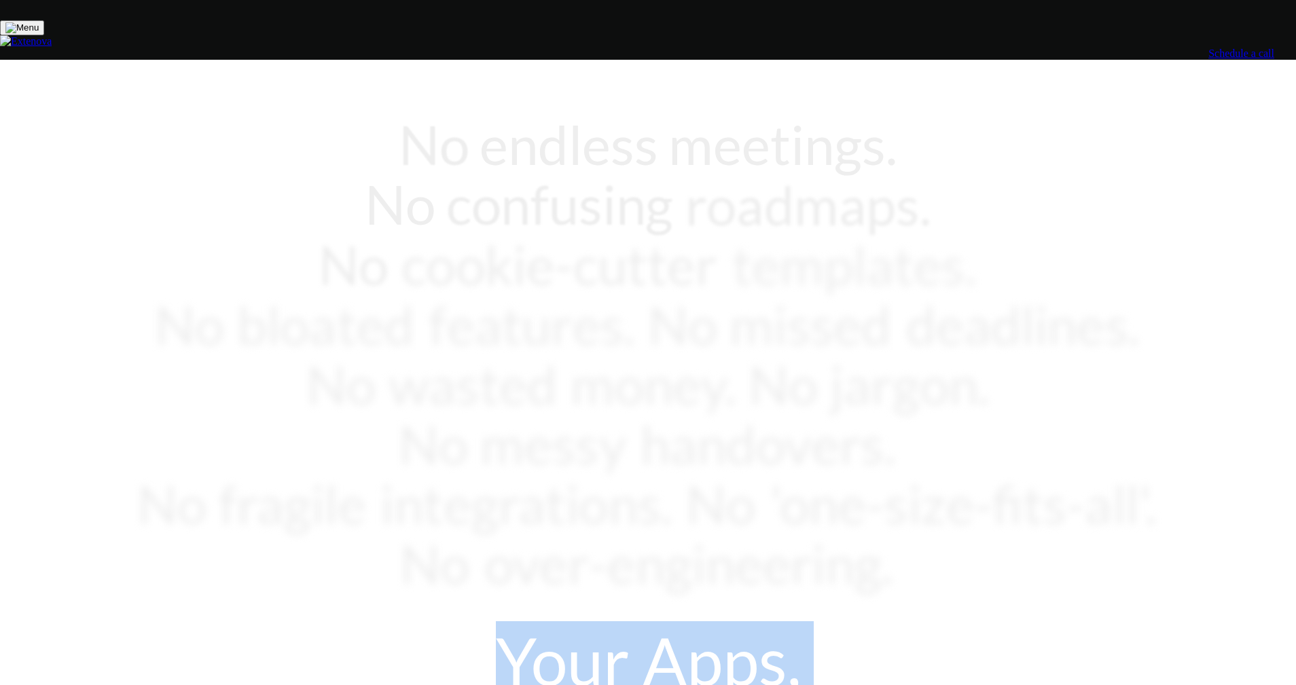
drag, startPoint x: 539, startPoint y: 367, endPoint x: 841, endPoint y: 424, distance: 307.5
click at [335, 625] on div "Your Apps, Built to Win & Scale." at bounding box center [648, 696] width 1028 height 143
drag, startPoint x: 716, startPoint y: 408, endPoint x: 539, endPoint y: 373, distance: 180.6
click at [335, 625] on div "Your Apps, Built to Win & Scale." at bounding box center [648, 696] width 1028 height 143
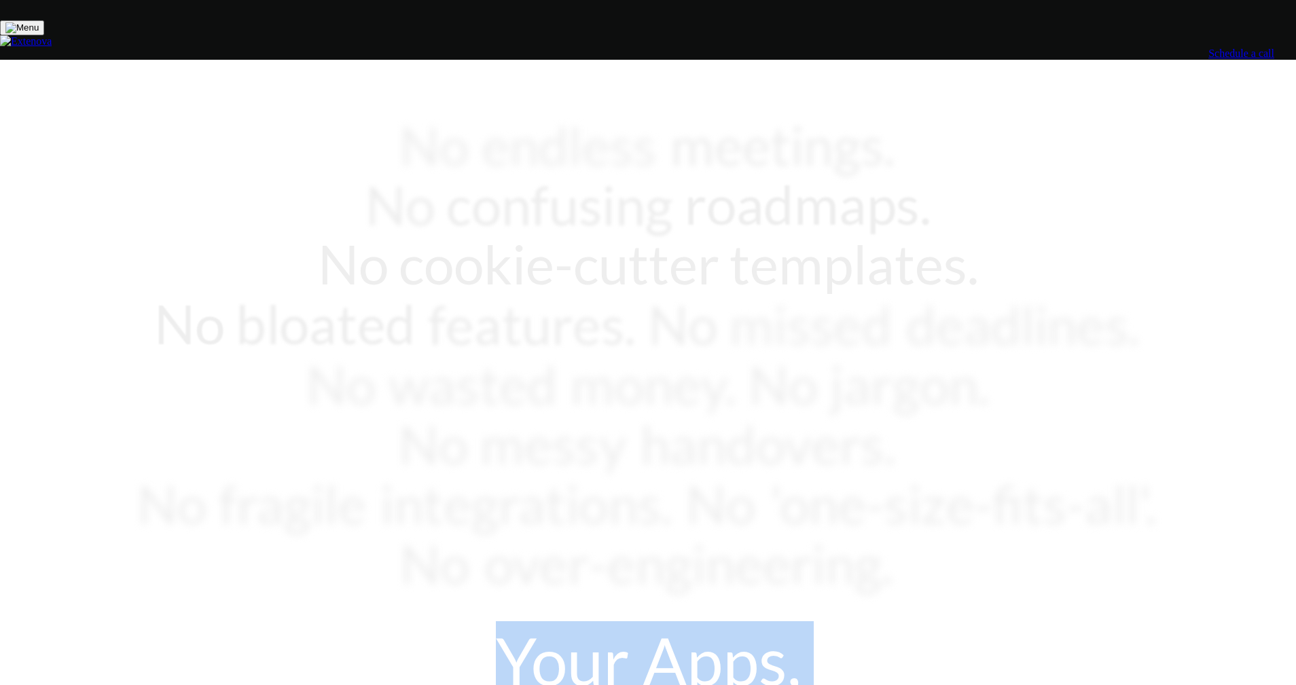
click at [335, 625] on div "Your Apps, Built to Win & Scale." at bounding box center [648, 696] width 1028 height 143
drag, startPoint x: 539, startPoint y: 373, endPoint x: 744, endPoint y: 425, distance: 212.3
click at [335, 625] on div "Your Apps, Built to Win & Scale." at bounding box center [648, 696] width 1028 height 143
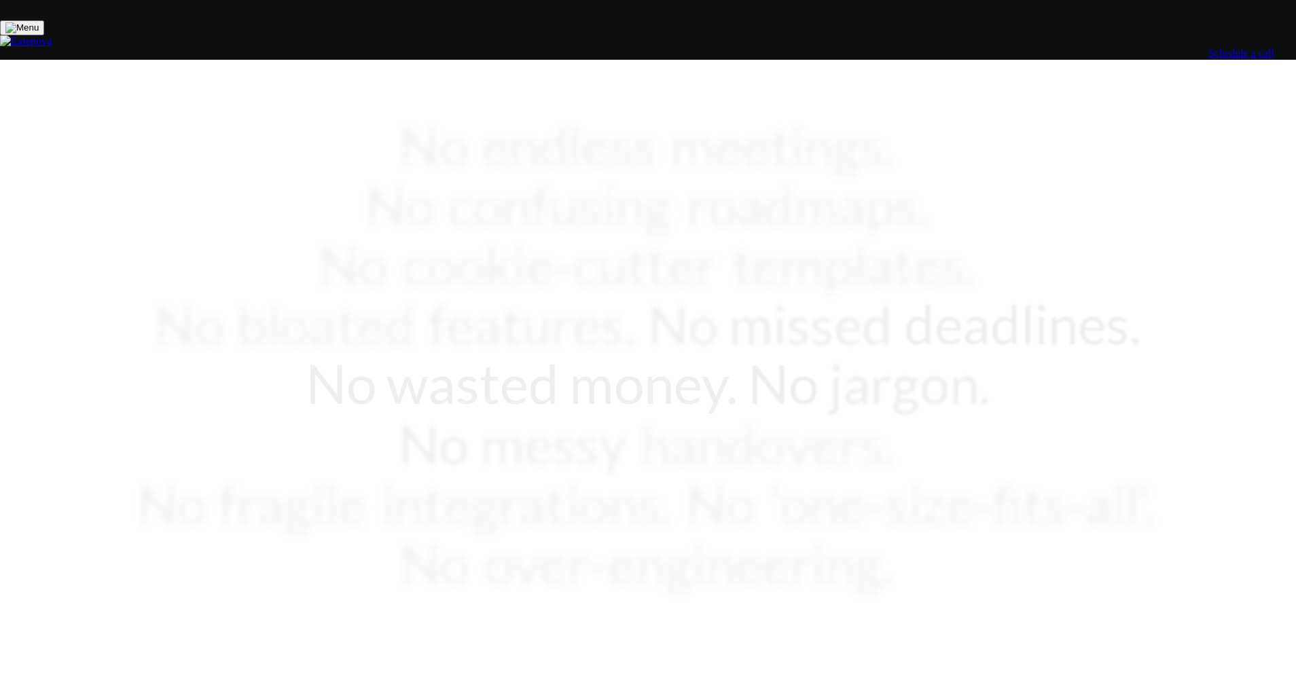
drag, startPoint x: 681, startPoint y: 417, endPoint x: 799, endPoint y: 420, distance: 118.2
click at [335, 625] on div "Your Apps, Built to Win & Scale." at bounding box center [648, 696] width 1028 height 143
drag, startPoint x: 692, startPoint y: 425, endPoint x: 784, endPoint y: 423, distance: 91.7
click at [335, 625] on div "Your Apps, Built to Win & Scale." at bounding box center [648, 696] width 1028 height 143
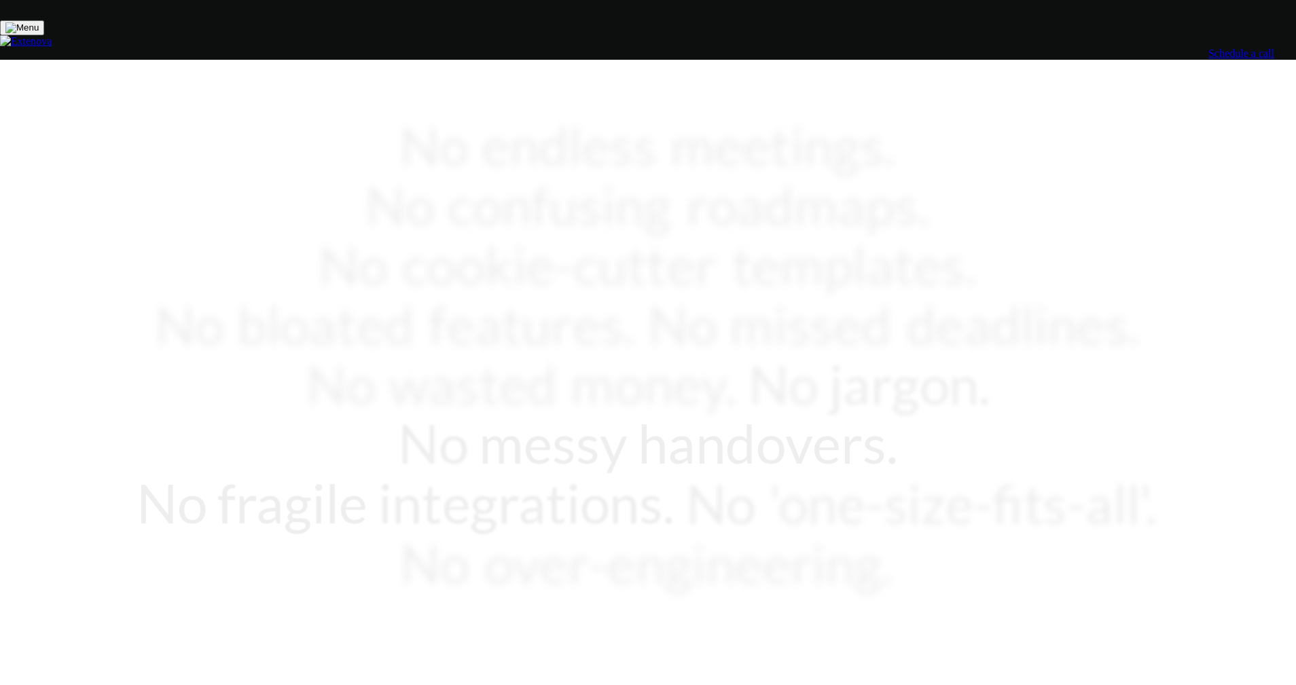
click at [335, 625] on div "Your Apps, Built to Win & Scale." at bounding box center [648, 696] width 1028 height 143
drag, startPoint x: 784, startPoint y: 423, endPoint x: 702, endPoint y: 422, distance: 81.5
click at [335, 625] on div "Your Apps, Built to Win & Scale." at bounding box center [648, 696] width 1028 height 143
drag, startPoint x: 702, startPoint y: 422, endPoint x: 794, endPoint y: 430, distance: 92.0
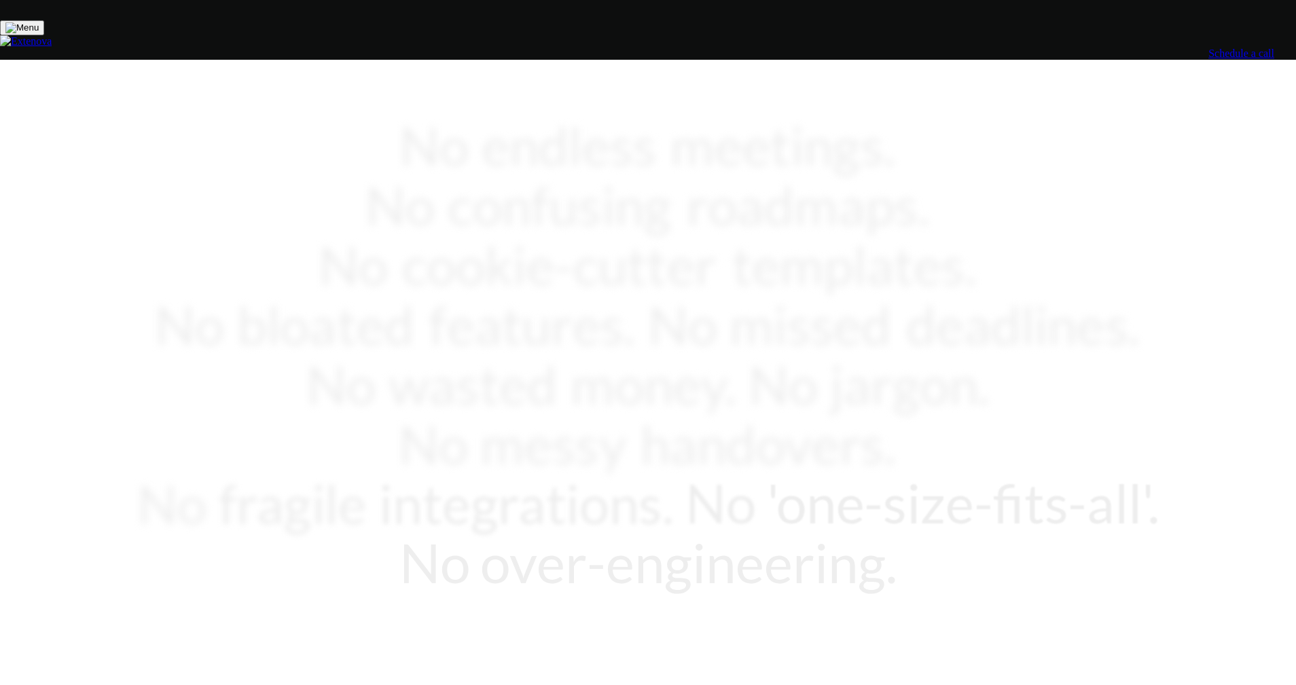
click at [335, 625] on div "Your Apps, Built to Win & Scale." at bounding box center [648, 696] width 1028 height 143
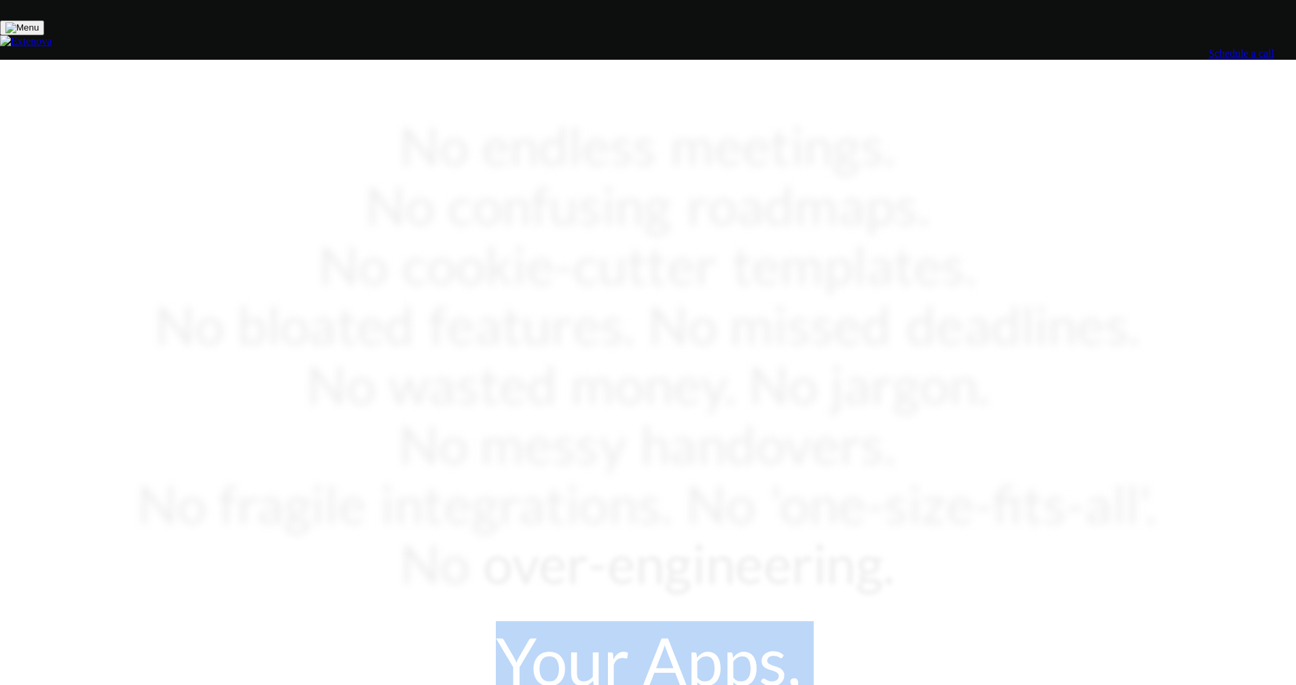
drag, startPoint x: 874, startPoint y: 435, endPoint x: 472, endPoint y: 382, distance: 405.5
click at [335, 625] on div "Your Apps, Built to Win & Scale." at bounding box center [648, 696] width 1028 height 143
